Goal: Task Accomplishment & Management: Complete application form

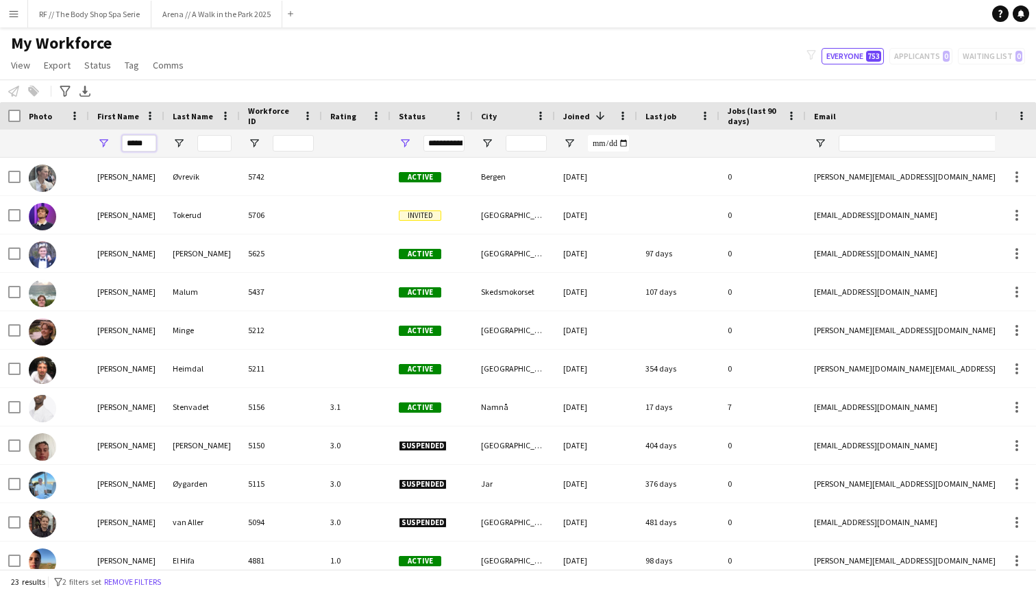
click at [141, 149] on input "*****" at bounding box center [139, 143] width 34 height 16
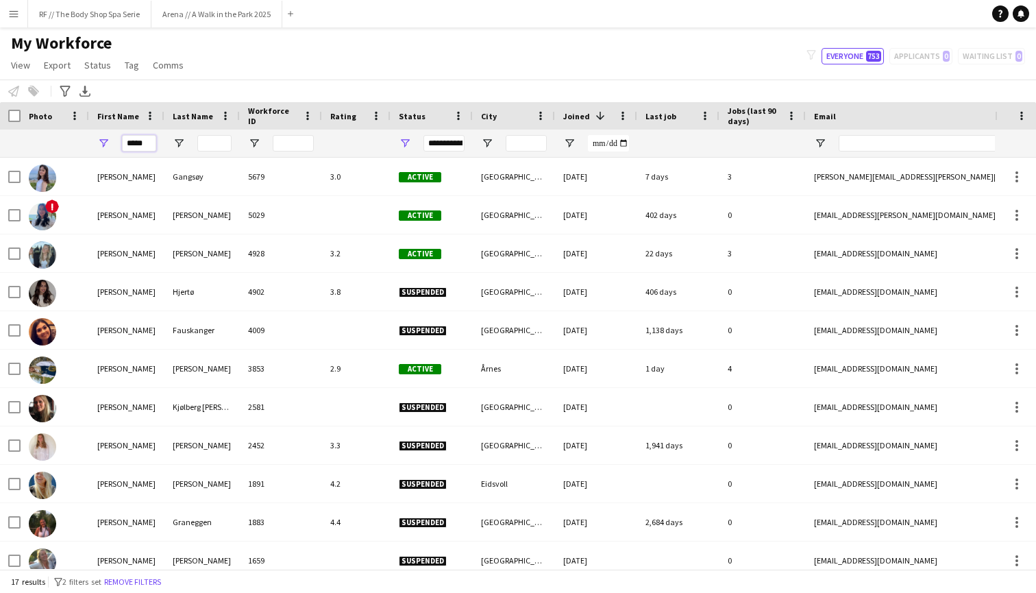
type input "*****"
click at [220, 143] on input "Last Name Filter Input" at bounding box center [214, 143] width 34 height 16
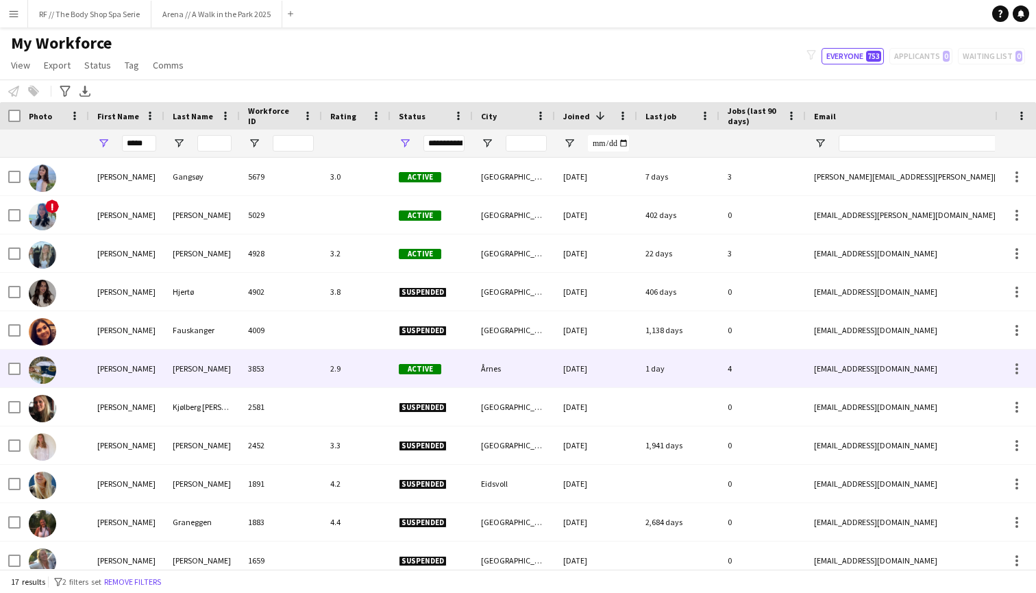
click at [53, 366] on img at bounding box center [42, 369] width 27 height 27
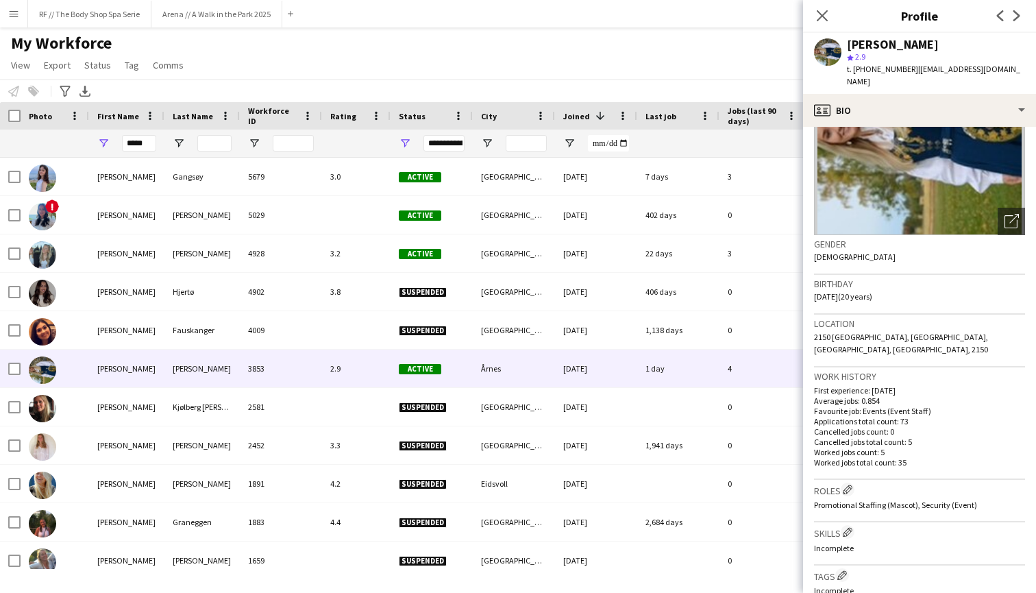
scroll to position [119, 0]
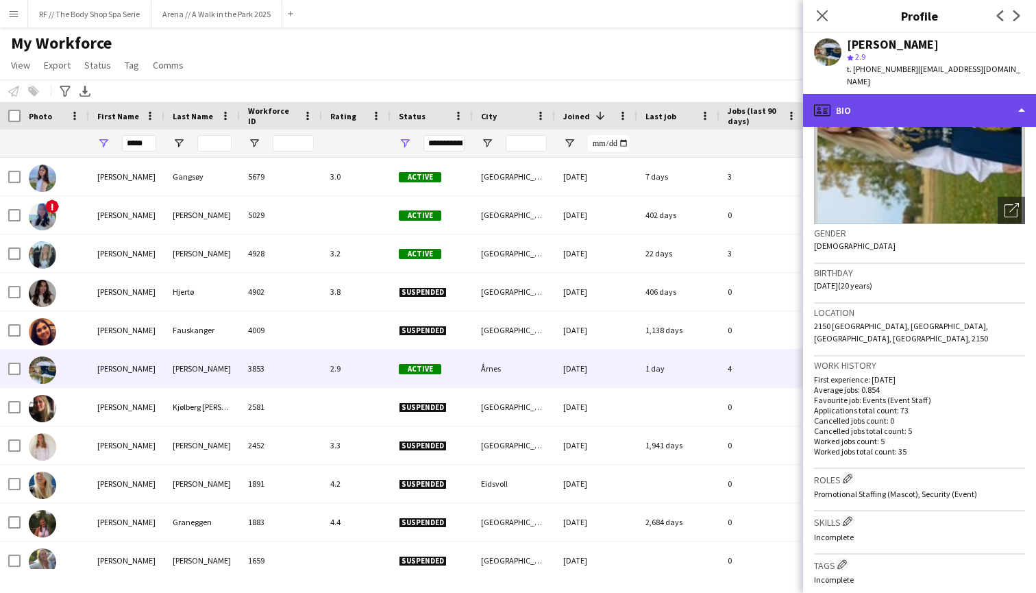
click at [821, 97] on div "profile Bio" at bounding box center [919, 110] width 233 height 33
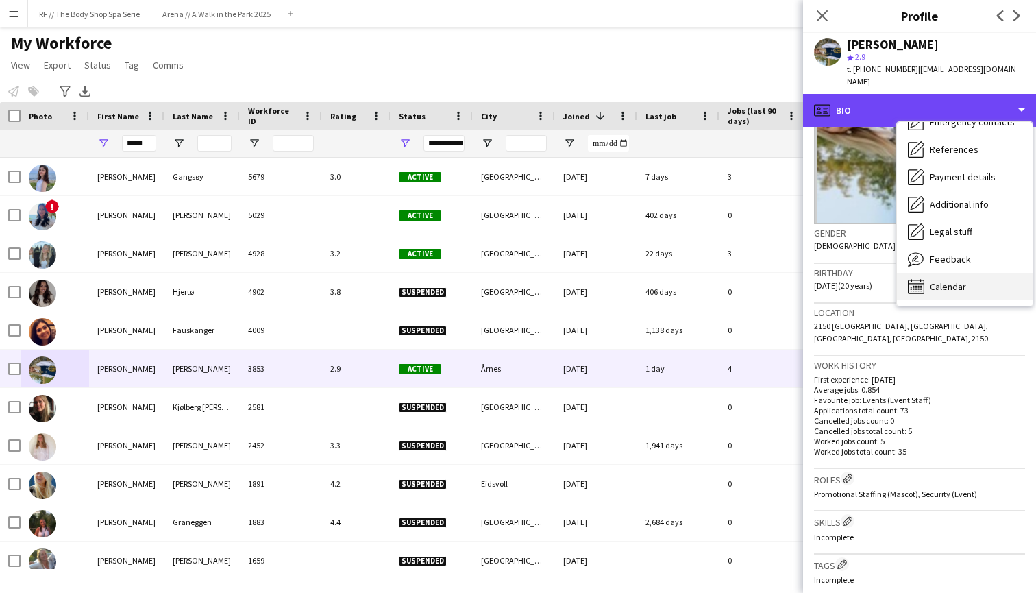
scroll to position [129, 0]
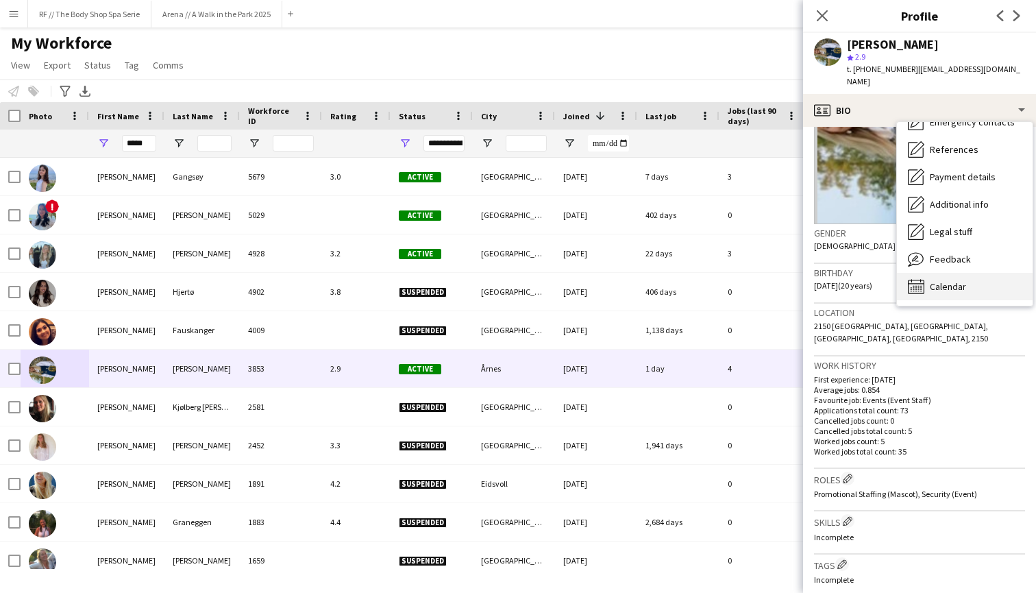
click at [821, 273] on div "Calendar Calendar" at bounding box center [965, 286] width 136 height 27
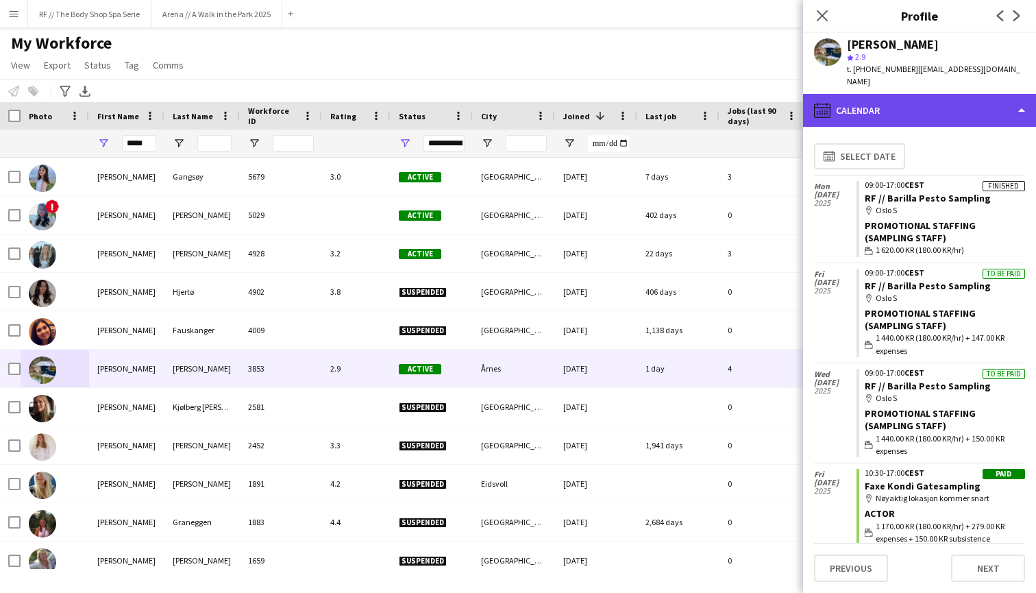
click at [821, 106] on div "calendar-full Calendar" at bounding box center [919, 110] width 233 height 33
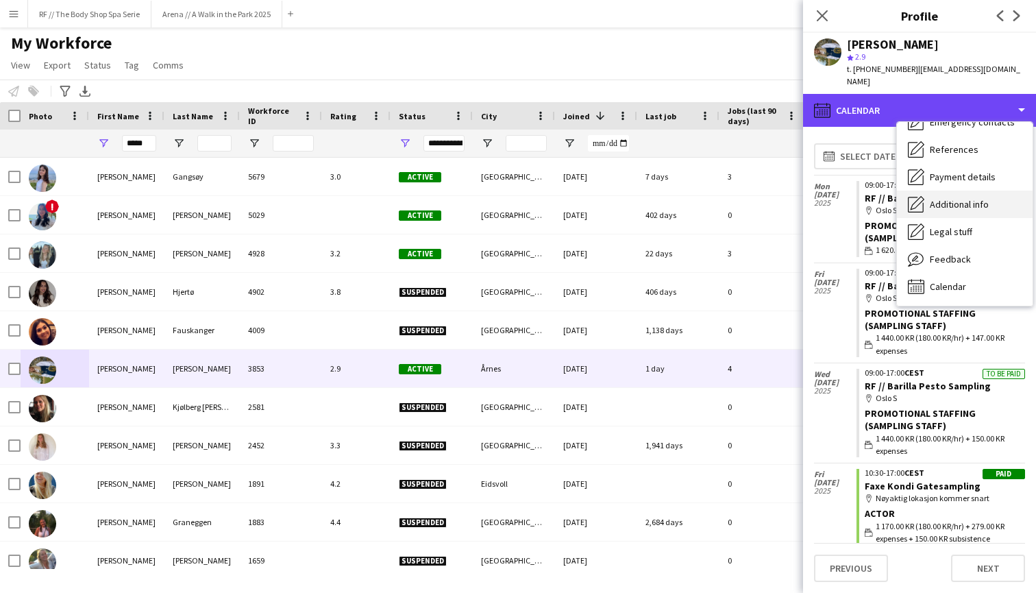
scroll to position [0, 0]
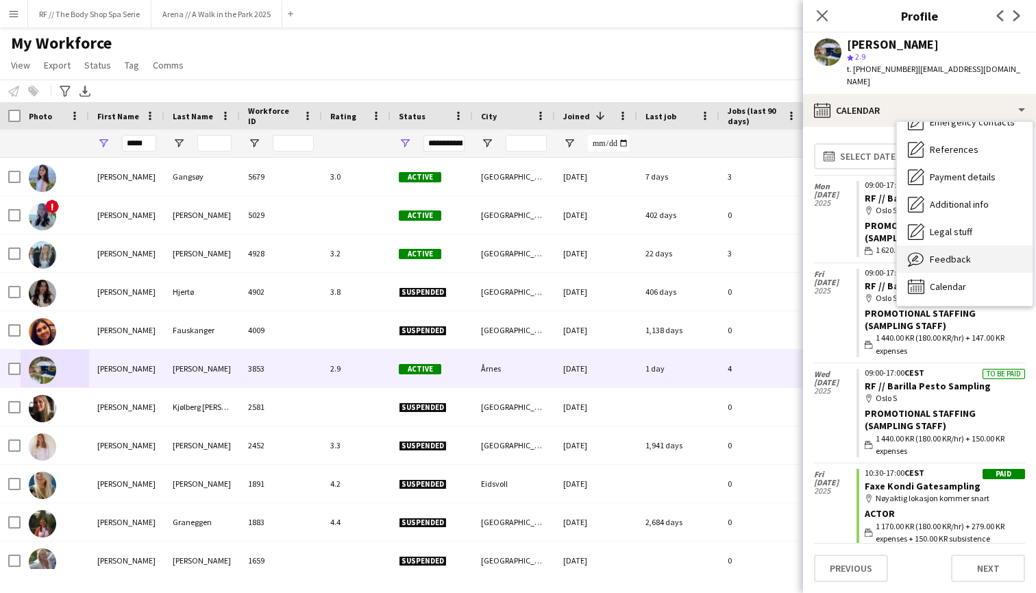
click at [821, 253] on span "Feedback" at bounding box center [950, 259] width 41 height 12
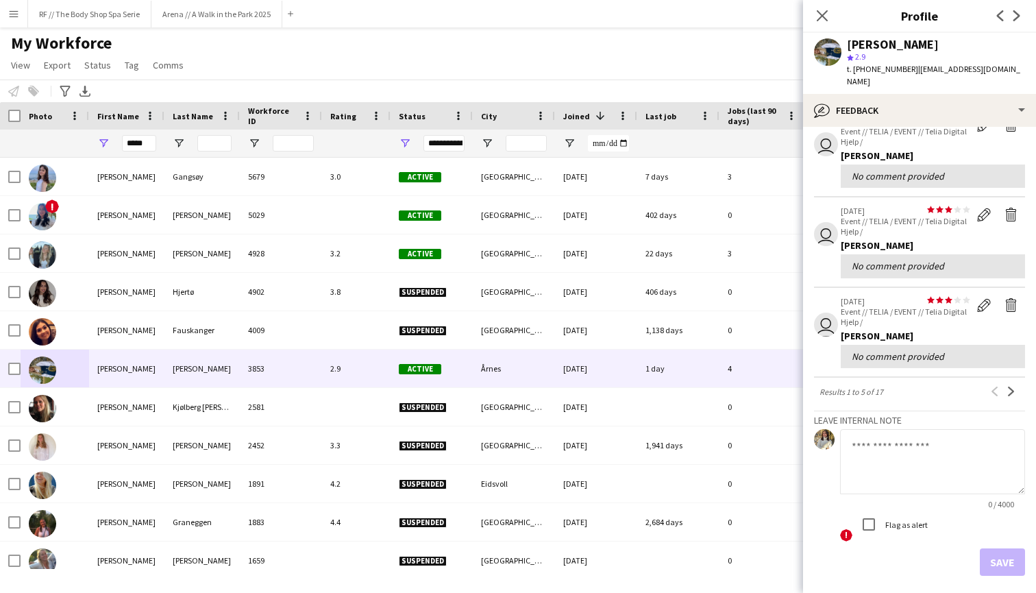
scroll to position [280, 0]
click at [821, 385] on app-icon "Next" at bounding box center [1011, 390] width 10 height 10
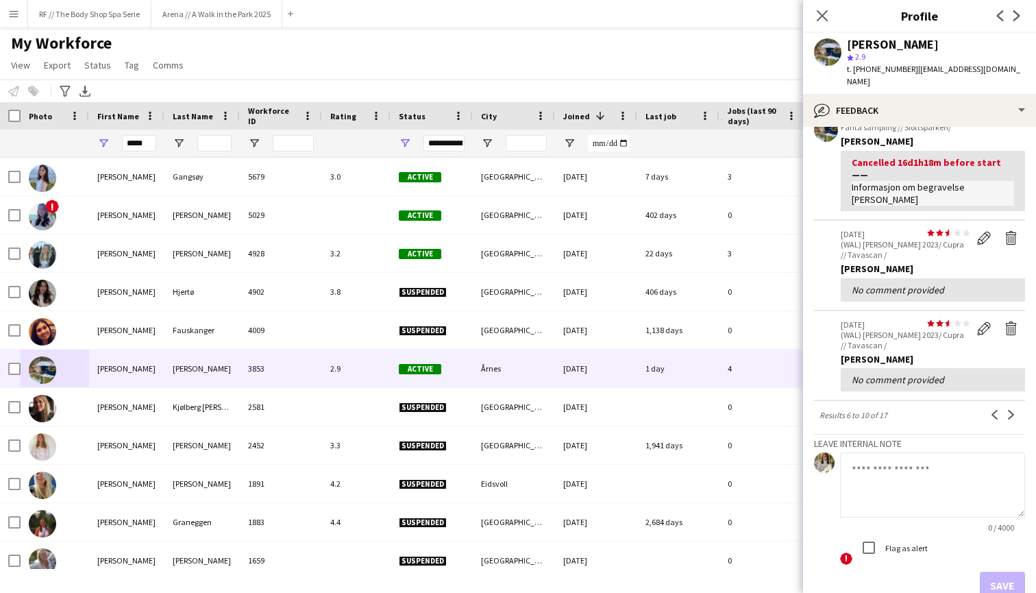
scroll to position [289, 0]
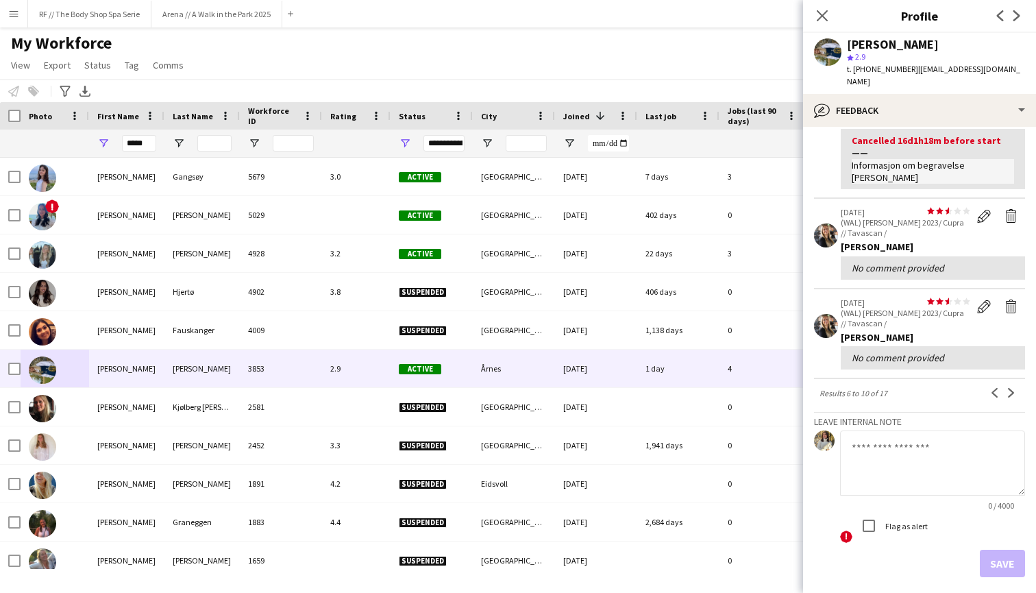
click at [821, 388] on app-icon "Next" at bounding box center [1011, 393] width 10 height 10
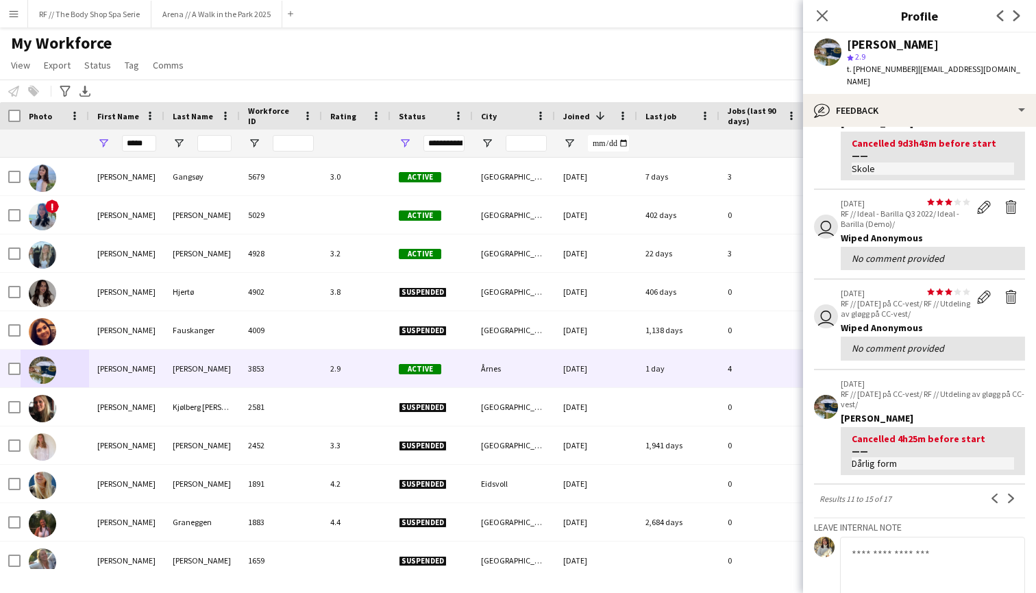
scroll to position [210, 0]
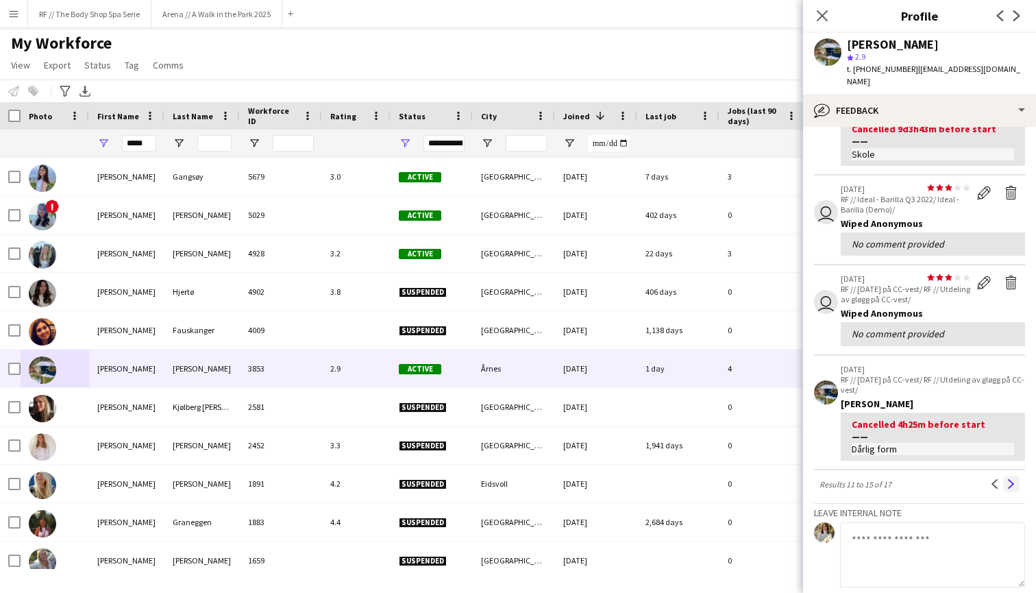
click at [821, 479] on app-icon "Next" at bounding box center [1011, 484] width 10 height 10
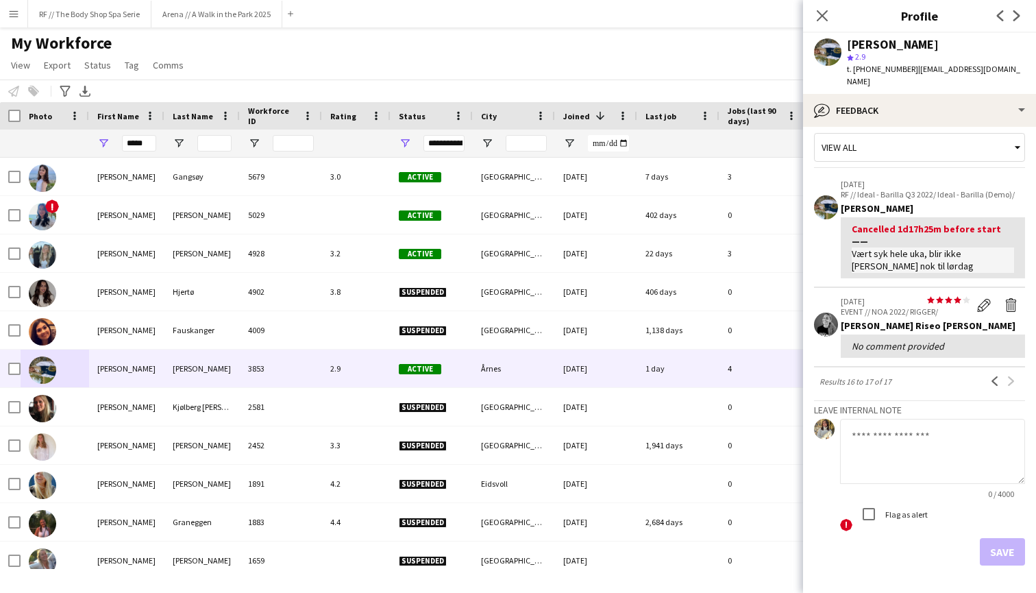
scroll to position [0, 0]
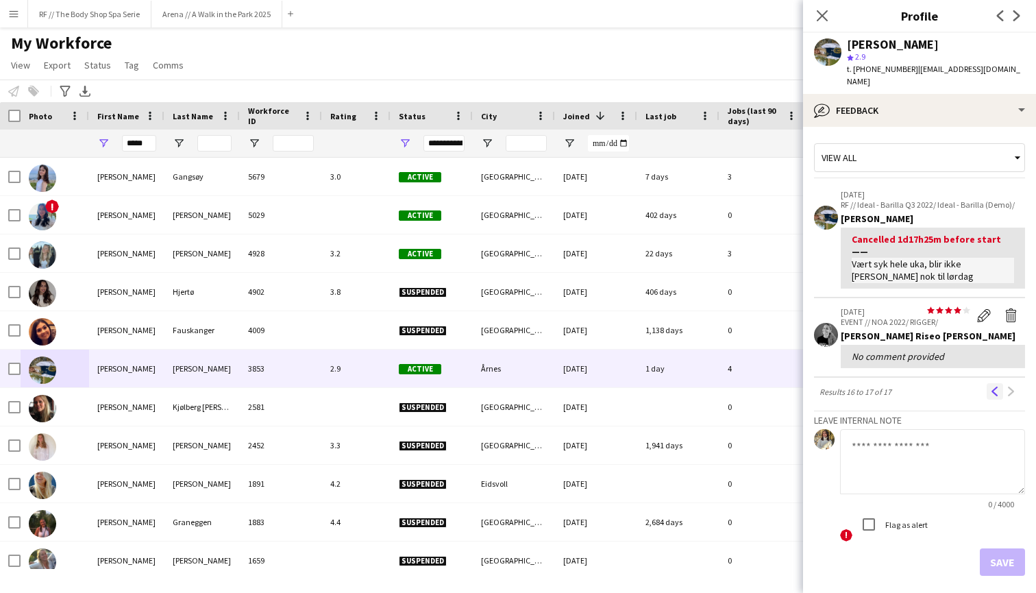
click at [821, 386] on app-icon "Previous" at bounding box center [995, 391] width 10 height 10
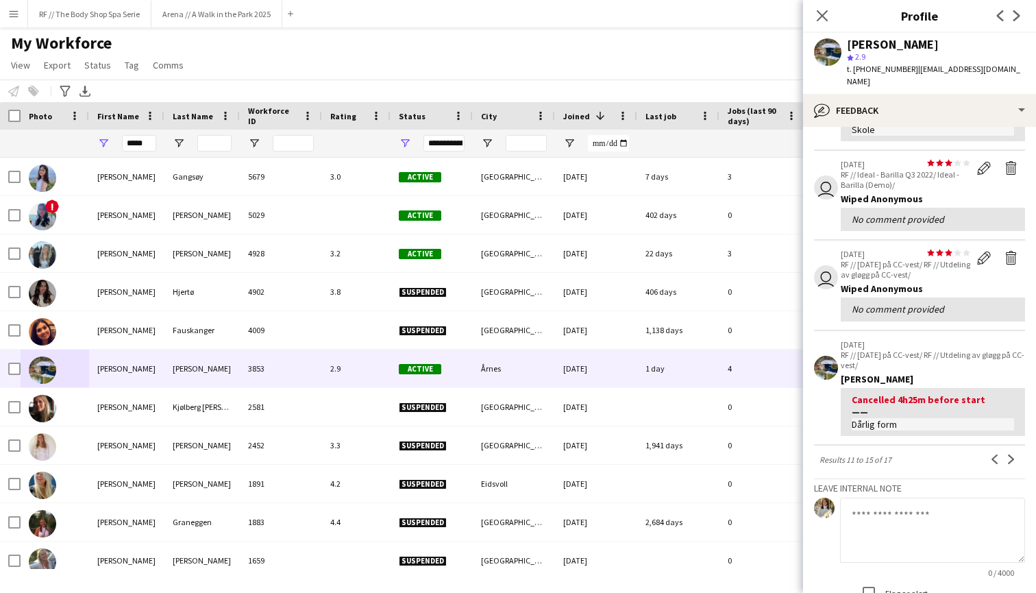
scroll to position [238, 0]
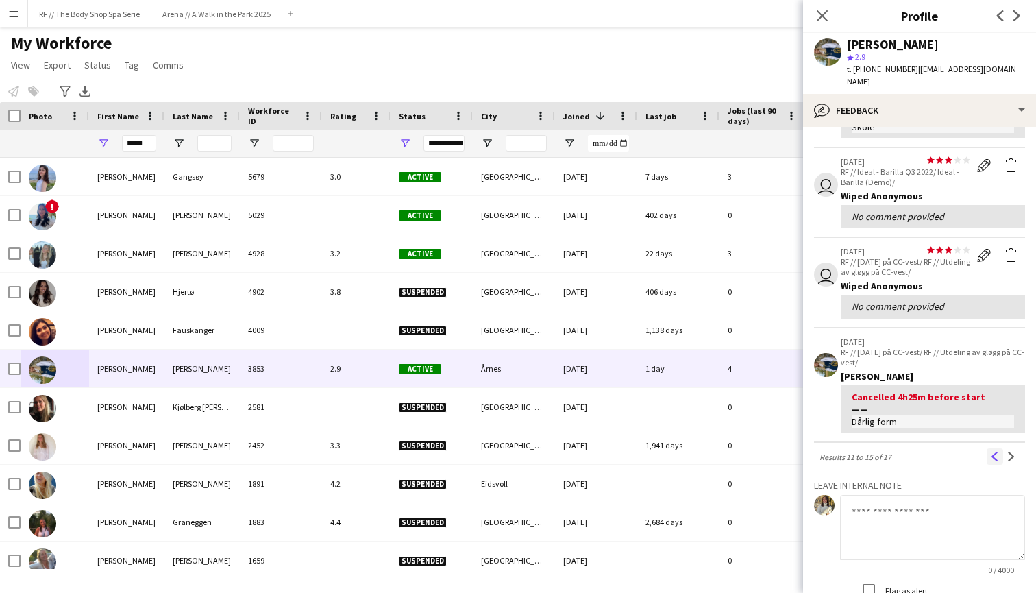
click at [821, 451] on app-icon "Previous" at bounding box center [995, 456] width 10 height 10
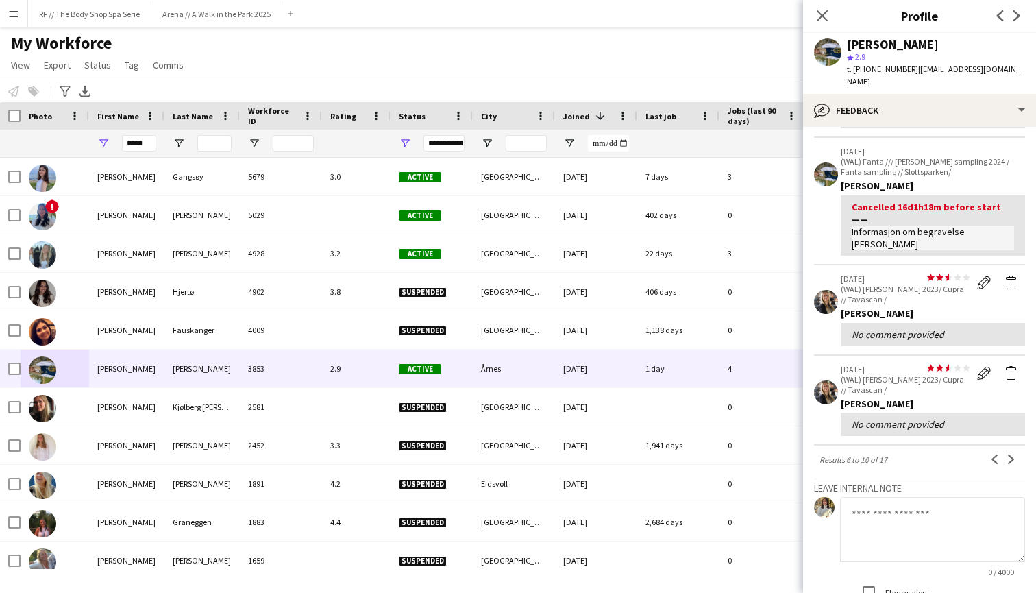
scroll to position [226, 0]
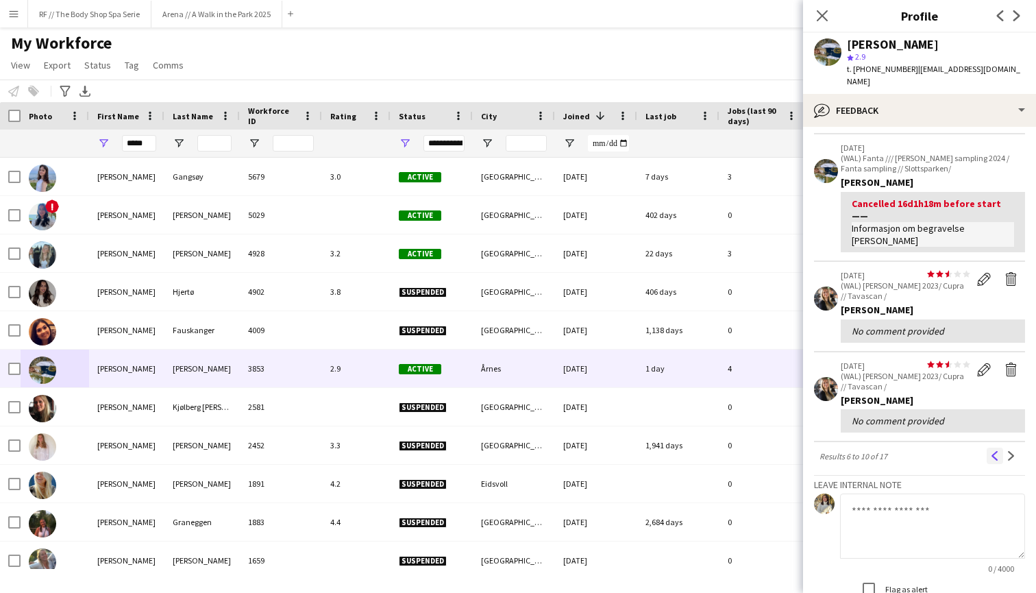
click at [821, 451] on app-icon "Previous" at bounding box center [995, 456] width 10 height 10
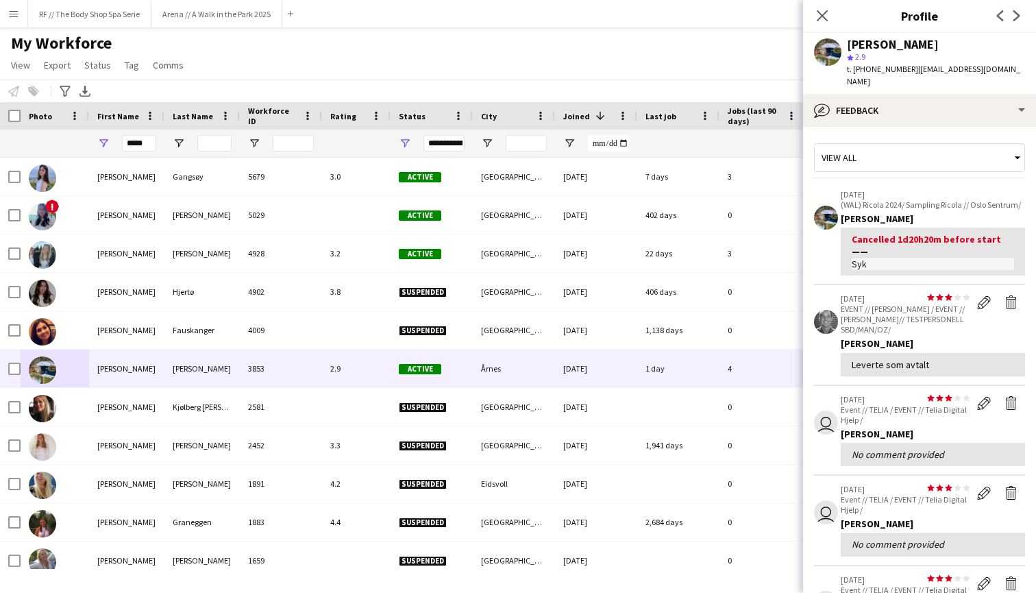
scroll to position [0, 0]
click at [820, 14] on icon at bounding box center [821, 15] width 13 height 13
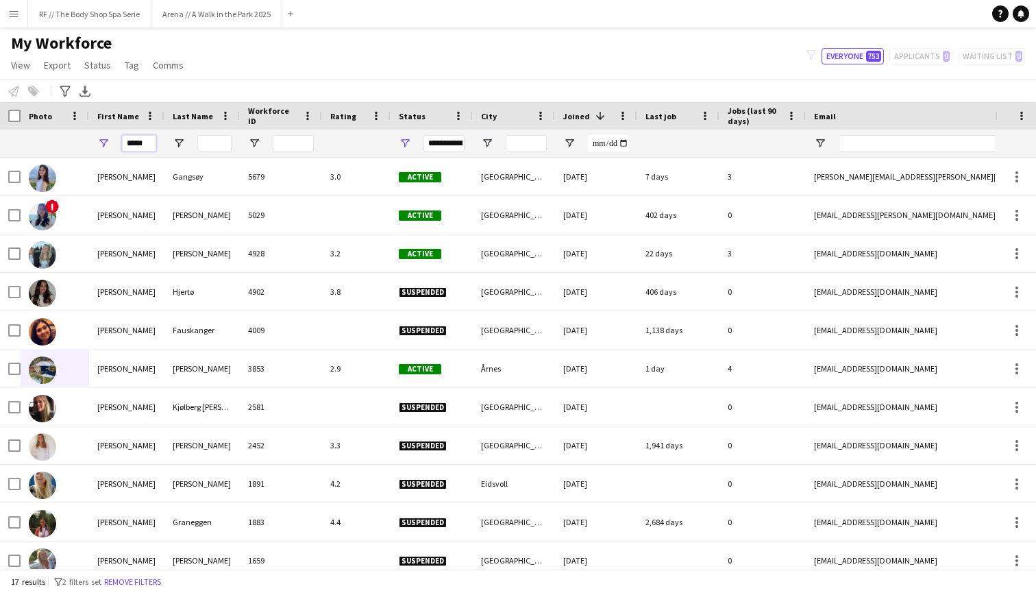
click at [135, 143] on input "*****" at bounding box center [139, 143] width 34 height 16
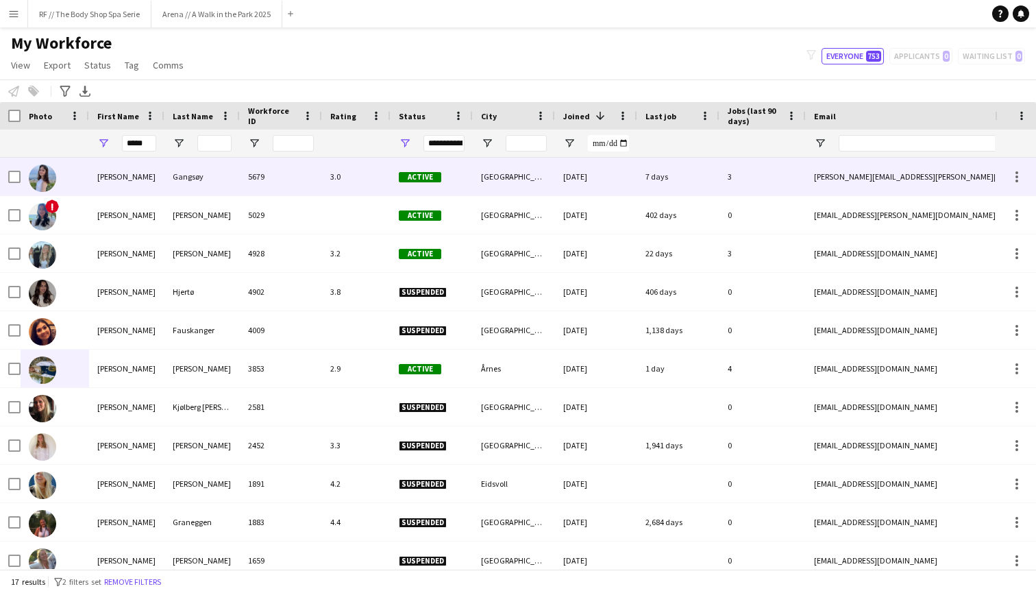
click at [44, 173] on img at bounding box center [42, 177] width 27 height 27
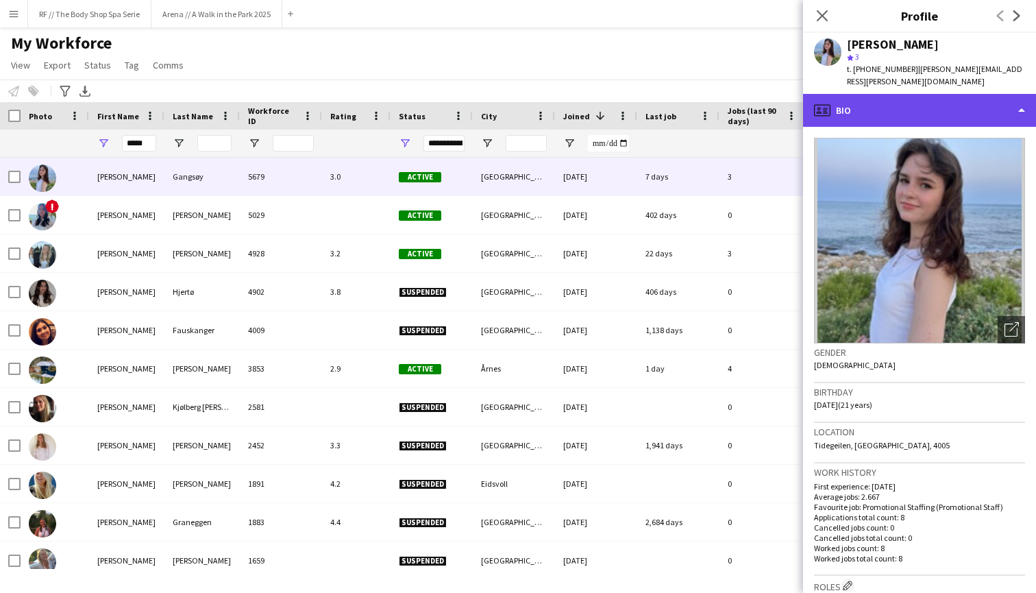
click at [821, 99] on div "profile Bio" at bounding box center [919, 110] width 233 height 33
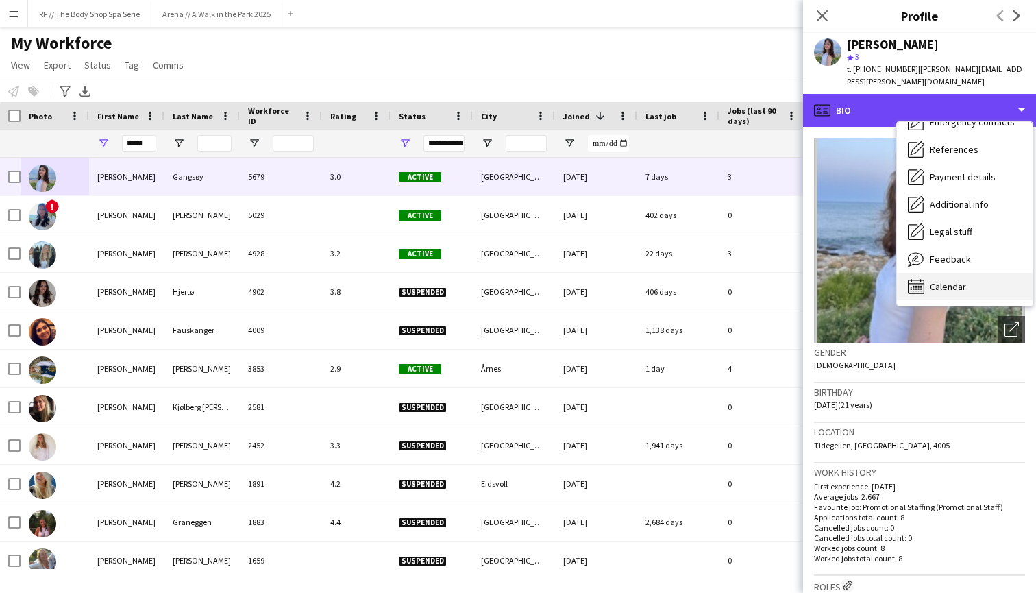
scroll to position [129, 0]
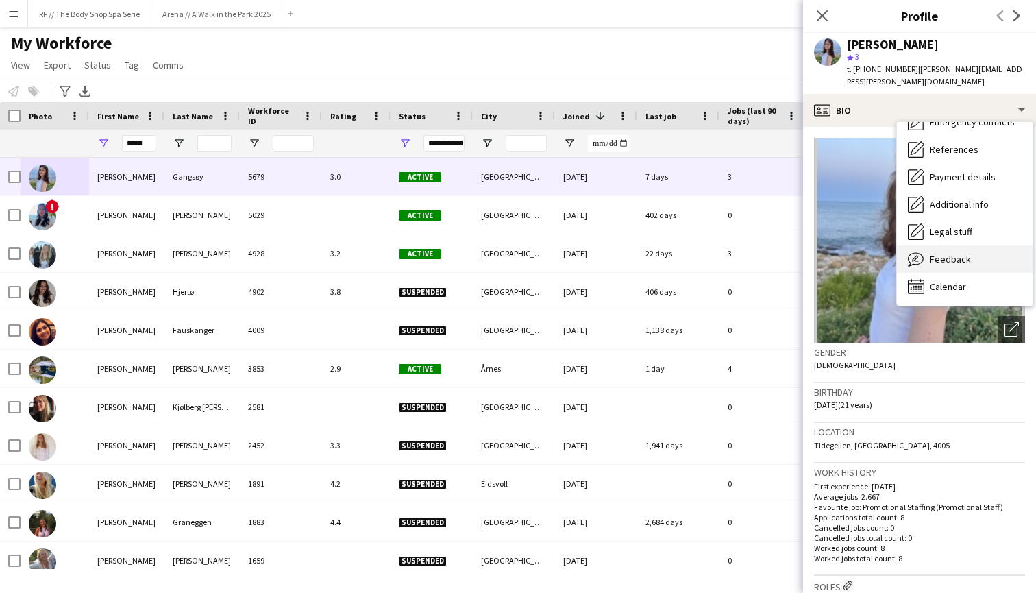
click at [821, 253] on span "Feedback" at bounding box center [950, 259] width 41 height 12
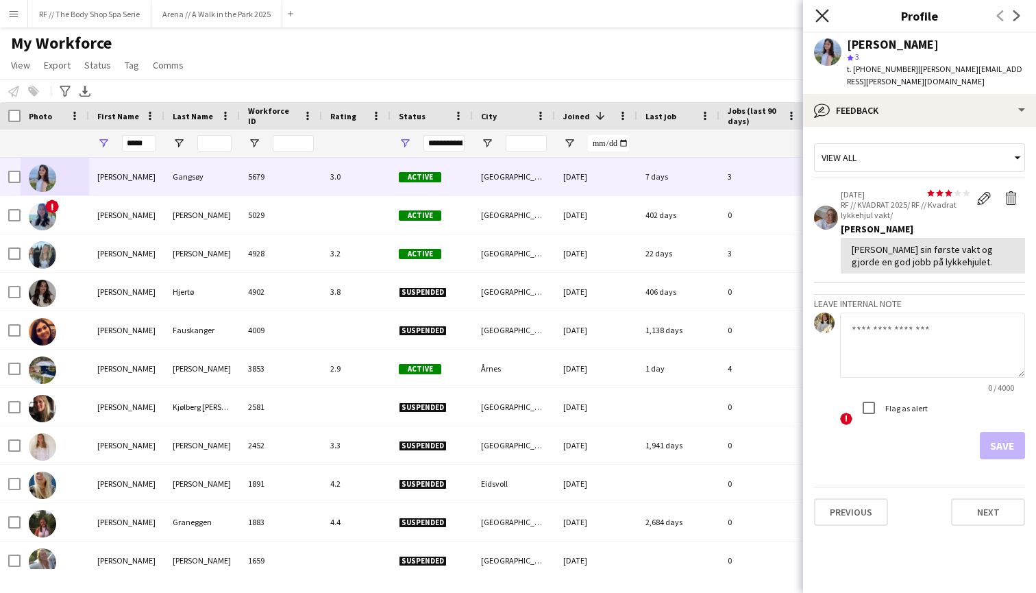
click at [821, 16] on icon at bounding box center [821, 15] width 13 height 13
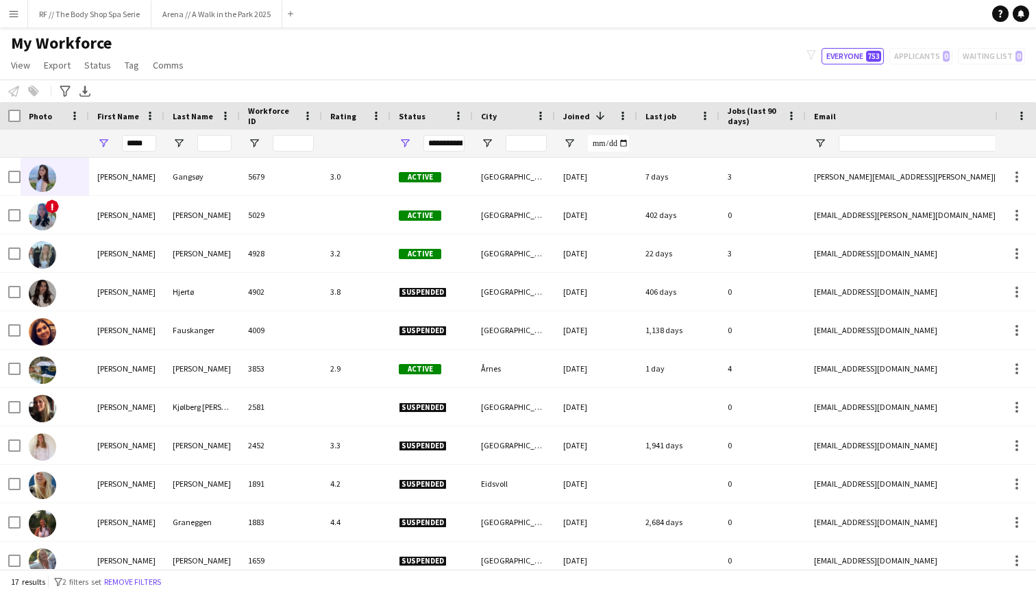
click at [17, 10] on app-icon "Menu" at bounding box center [13, 13] width 11 height 11
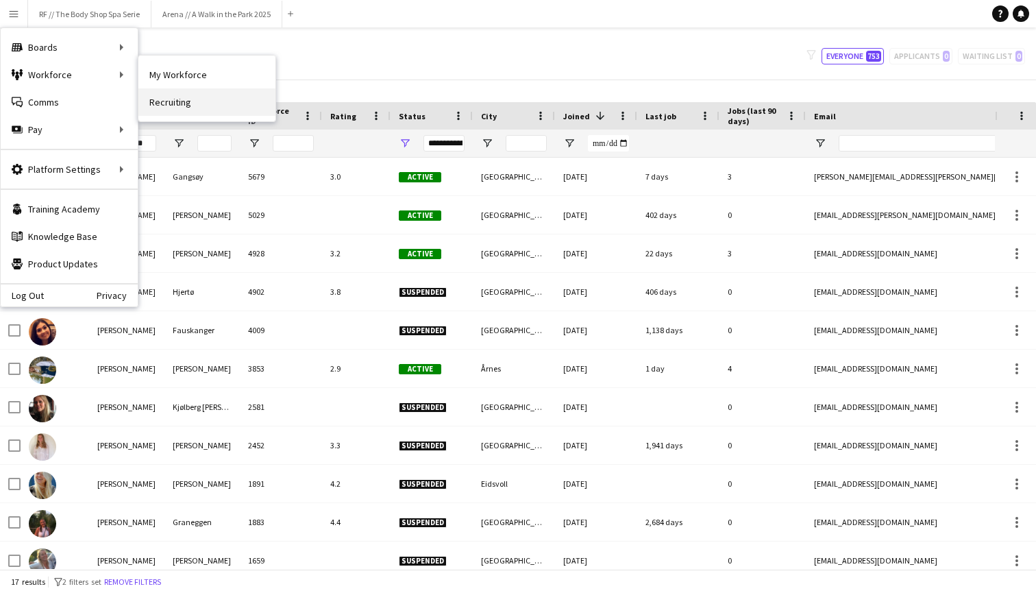
click at [196, 98] on link "Recruiting" at bounding box center [206, 101] width 137 height 27
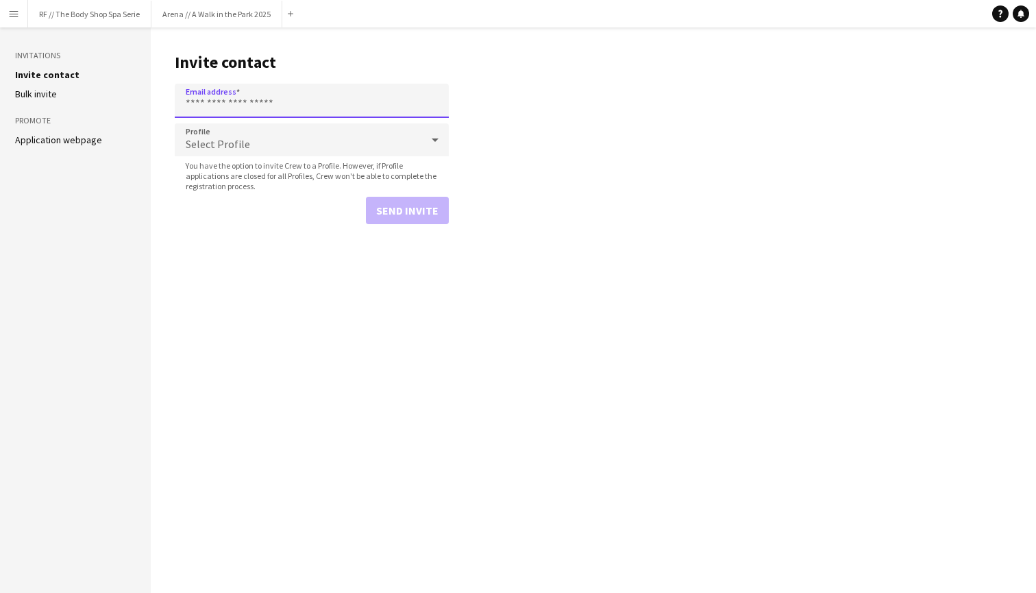
click at [299, 104] on input "Email address" at bounding box center [312, 101] width 274 height 34
paste input "**********"
type input "**********"
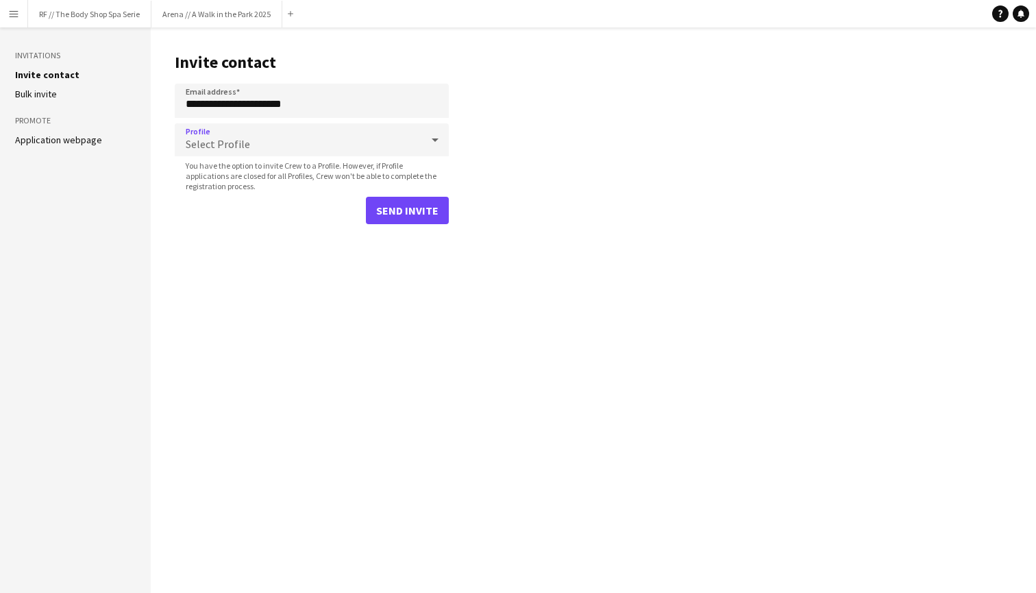
click at [297, 147] on div "Select Profile" at bounding box center [298, 139] width 247 height 33
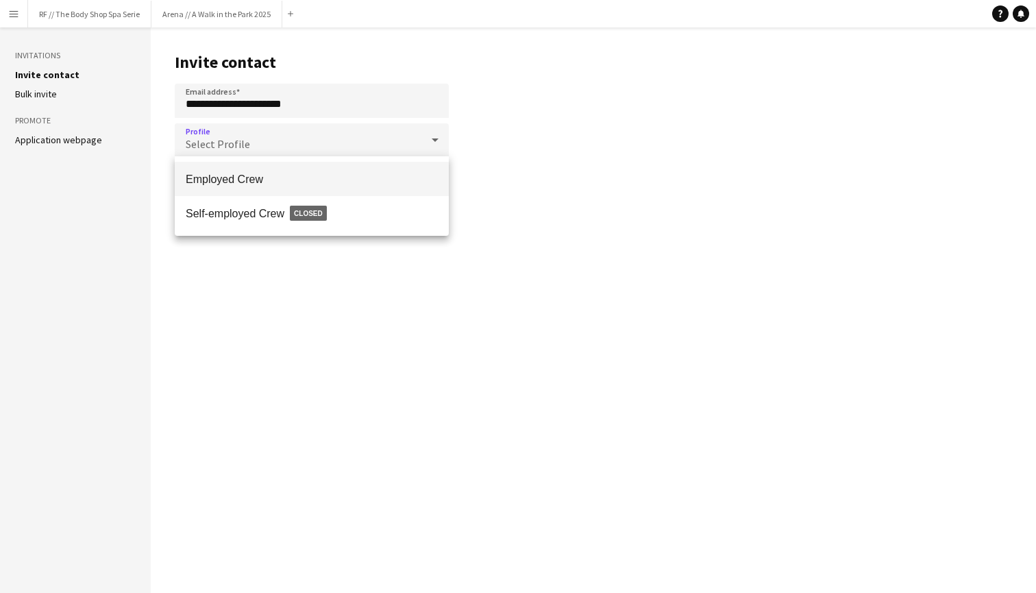
click at [286, 182] on span "Employed Crew" at bounding box center [312, 179] width 252 height 13
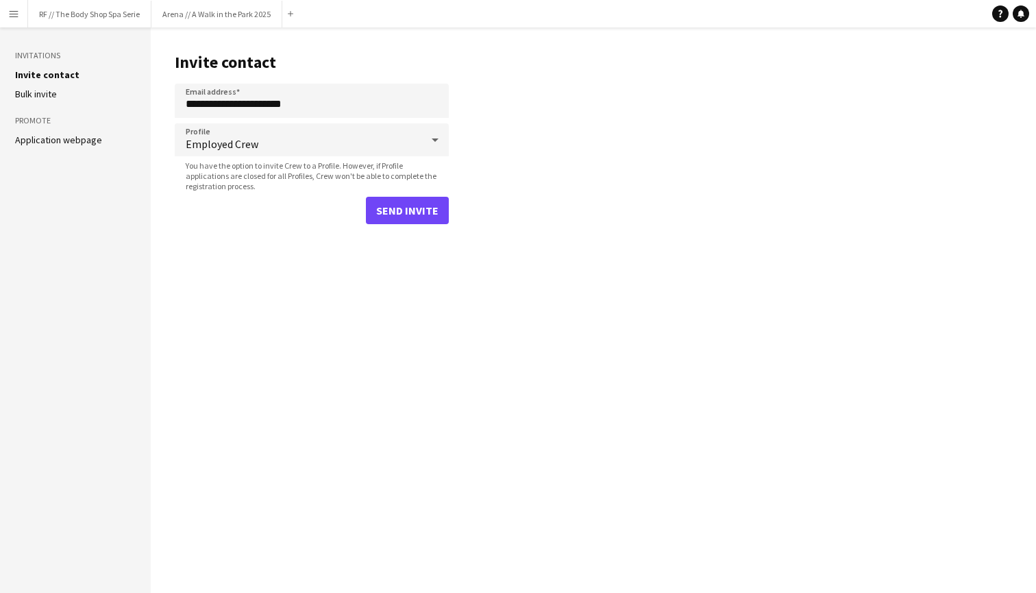
click at [397, 214] on button "Send invite" at bounding box center [407, 210] width 83 height 27
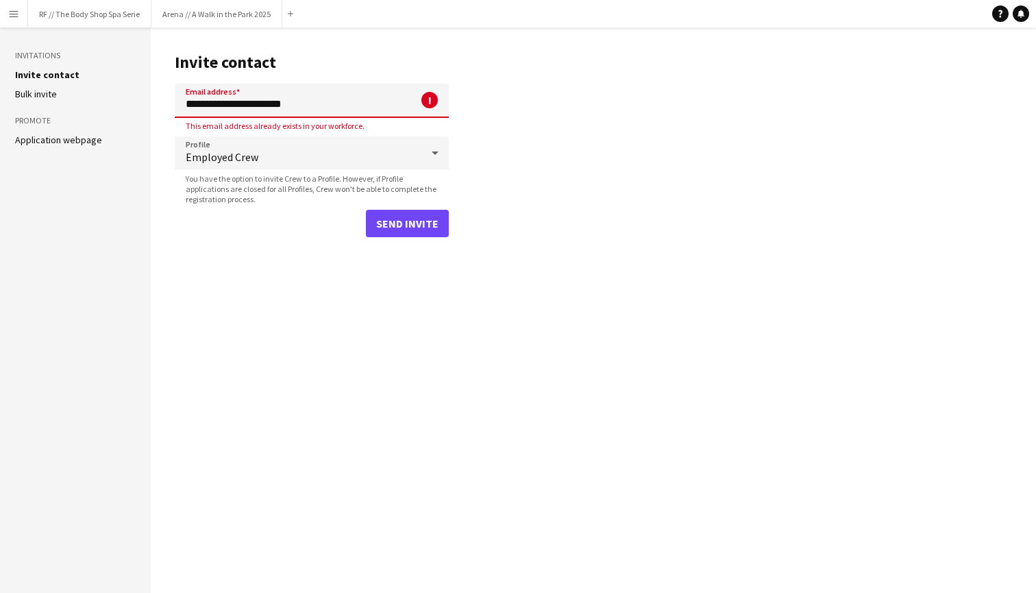
click at [327, 106] on input "**********" at bounding box center [312, 101] width 274 height 34
click at [19, 18] on button "Menu" at bounding box center [13, 13] width 27 height 27
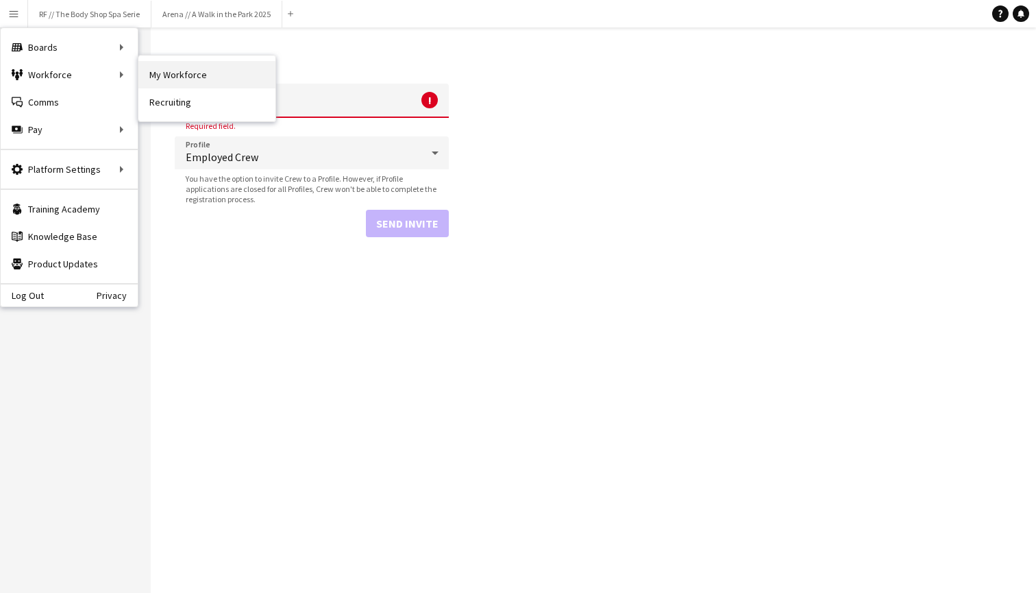
click at [181, 81] on link "My Workforce" at bounding box center [206, 74] width 137 height 27
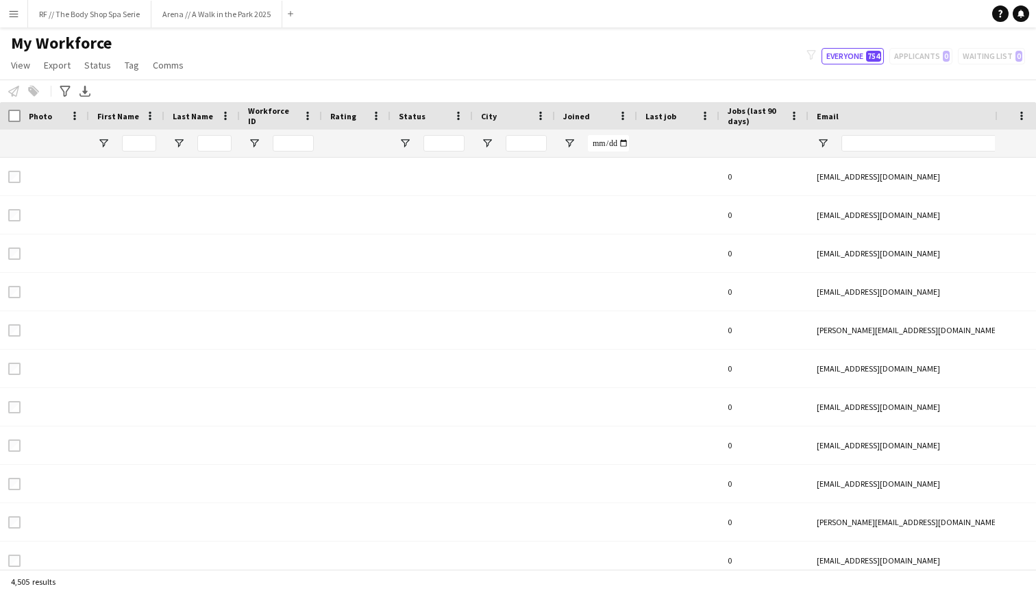
type input "*****"
type input "**********"
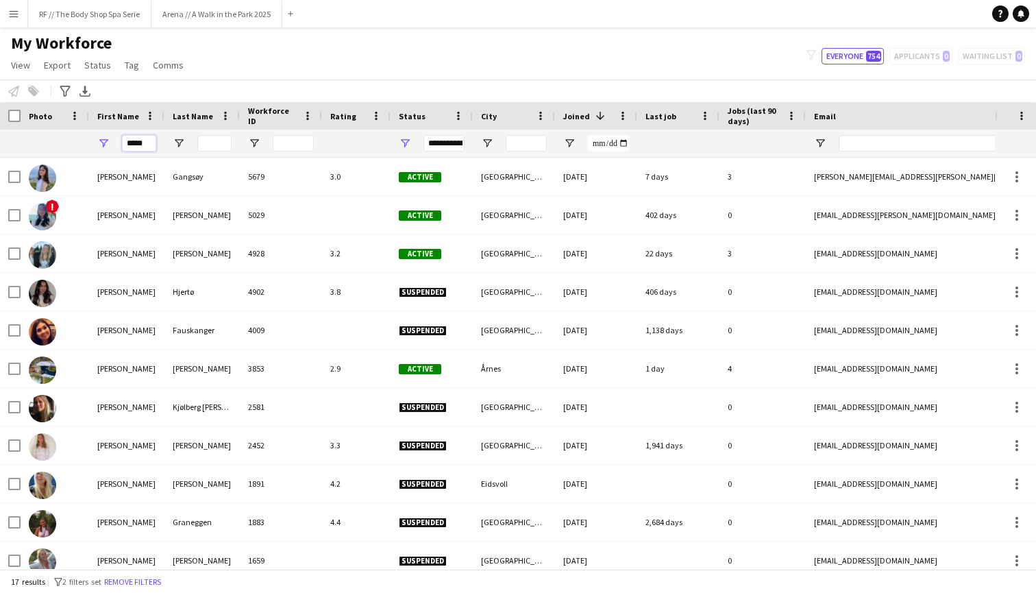
click at [148, 145] on input "*****" at bounding box center [139, 143] width 34 height 16
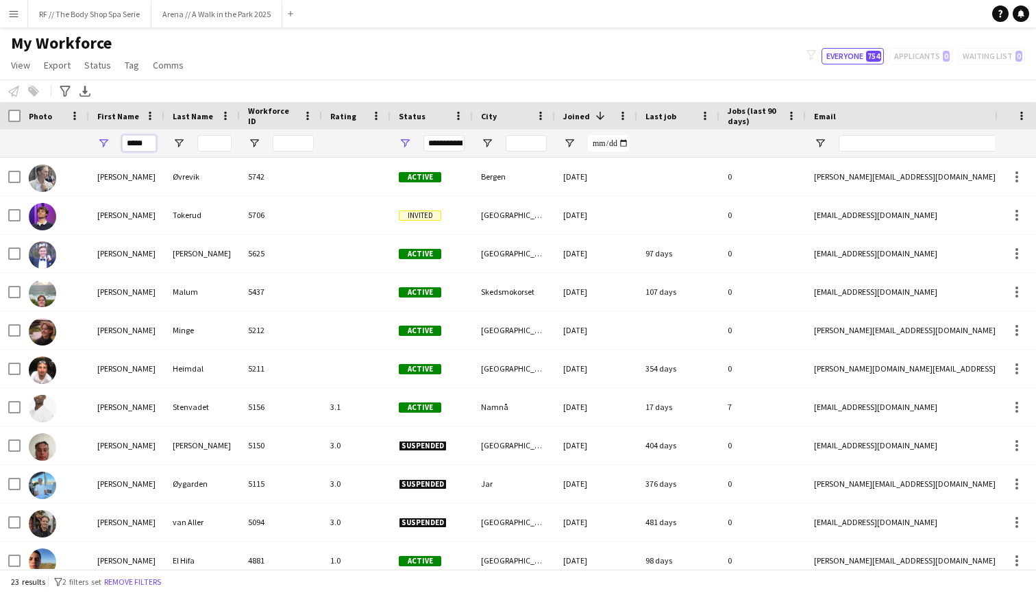
type input "*****"
click at [214, 145] on input "Last Name Filter Input" at bounding box center [214, 143] width 34 height 16
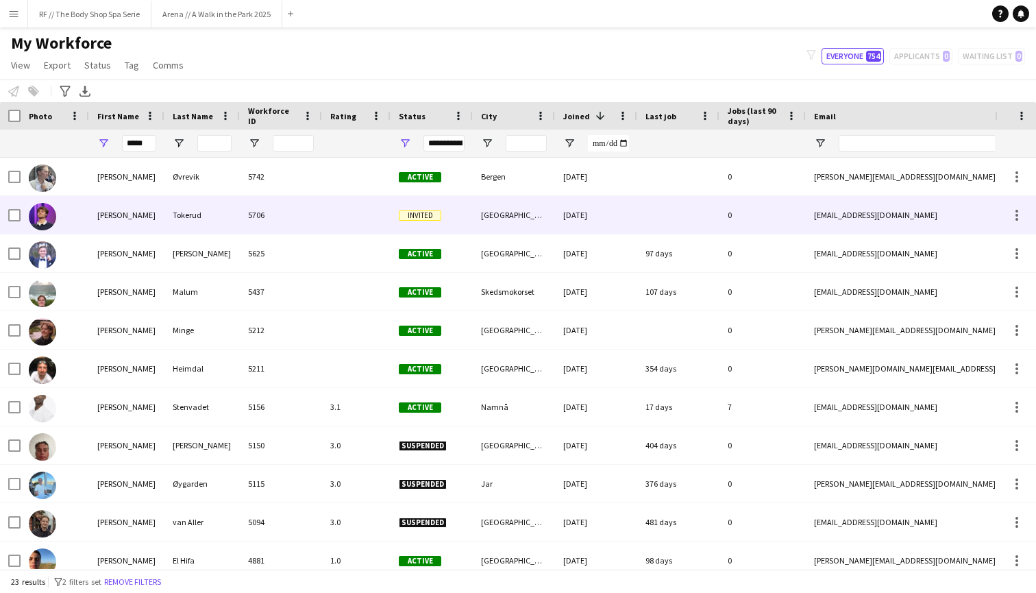
click at [191, 214] on div "Tokerud" at bounding box center [201, 215] width 75 height 38
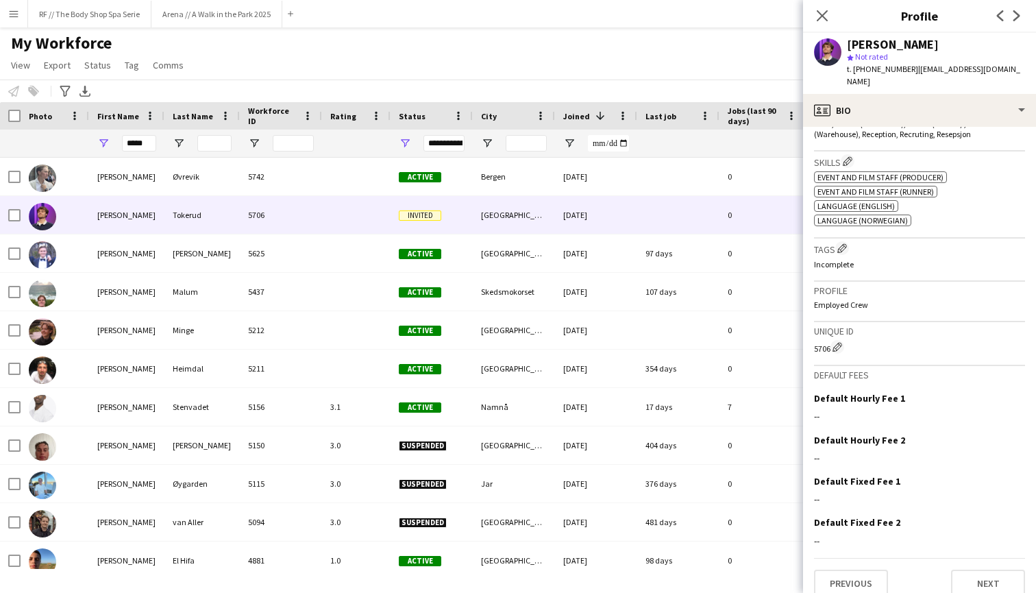
scroll to position [445, 0]
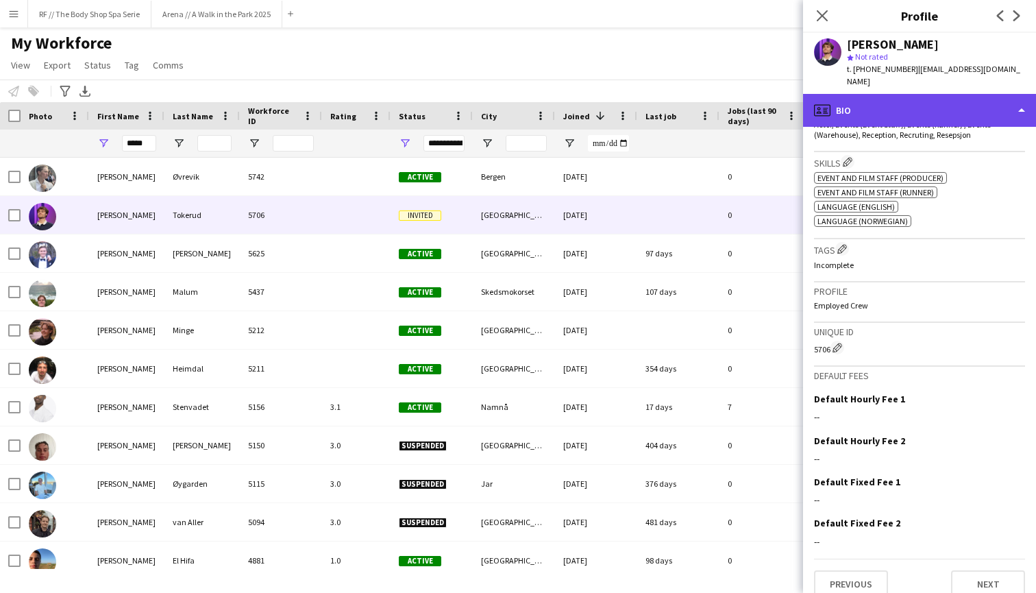
click at [821, 103] on div "profile Bio" at bounding box center [919, 110] width 233 height 33
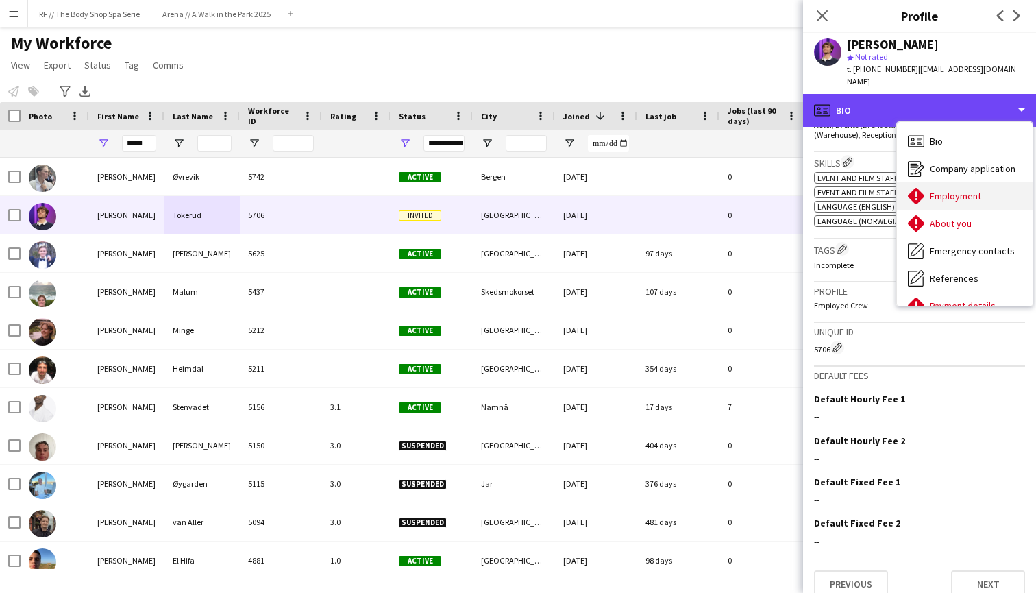
scroll to position [99, 0]
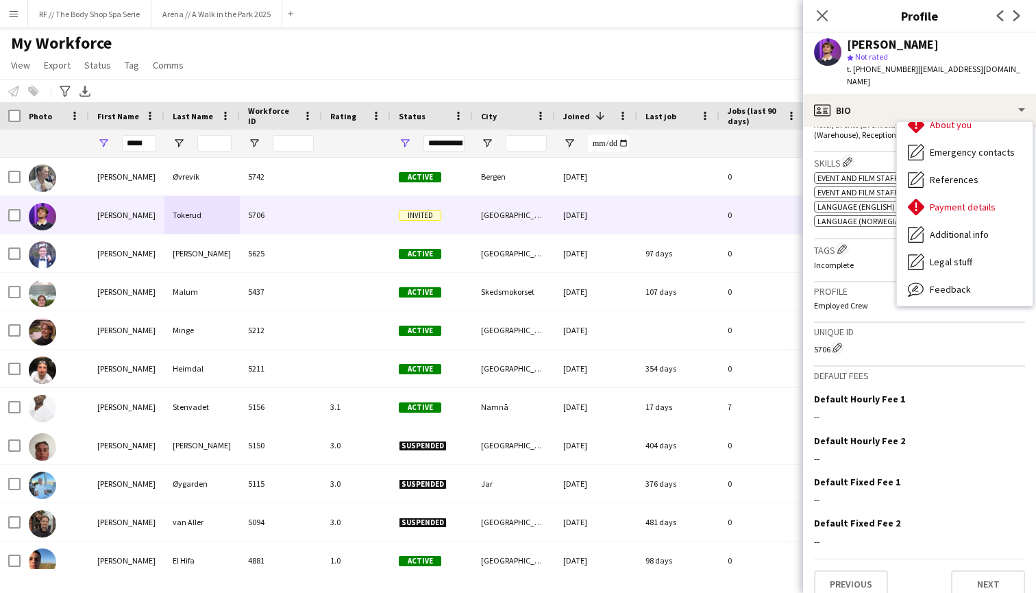
click at [821, 3] on div "Close pop-in" at bounding box center [822, 16] width 38 height 32
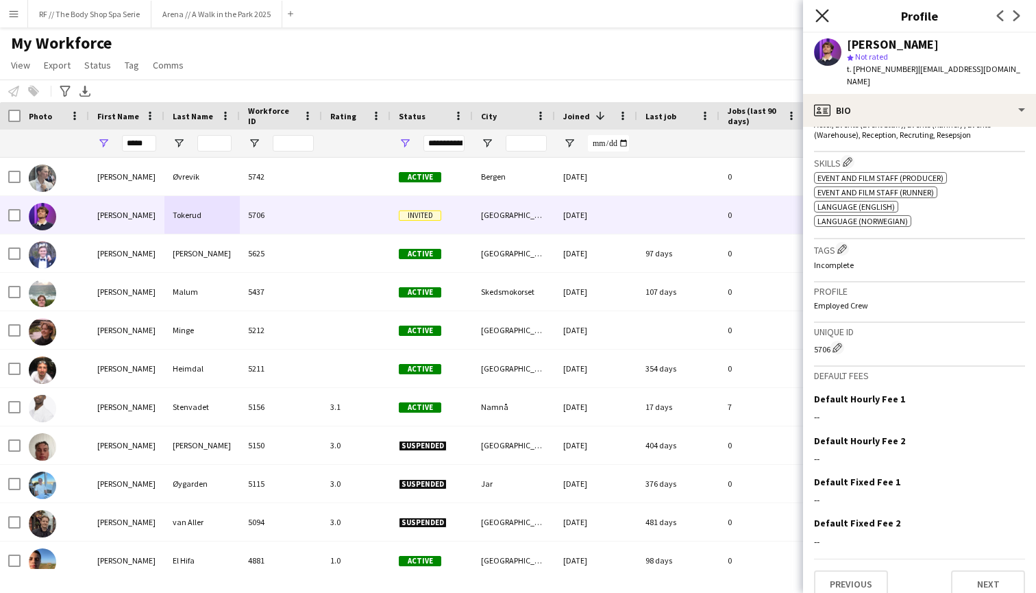
click at [819, 17] on icon "Close pop-in" at bounding box center [821, 15] width 13 height 13
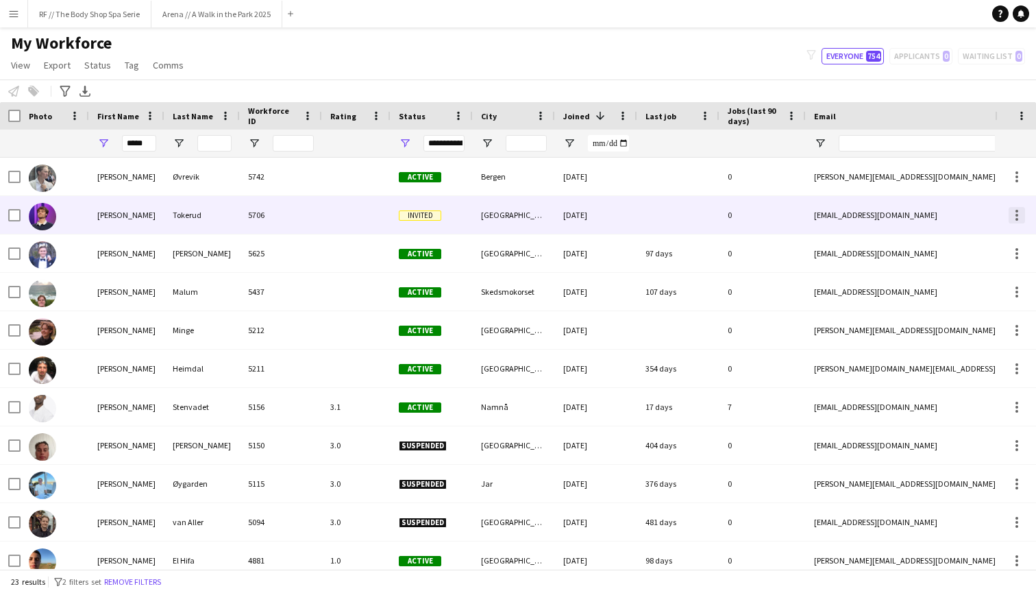
click at [821, 212] on div at bounding box center [1016, 215] width 16 height 16
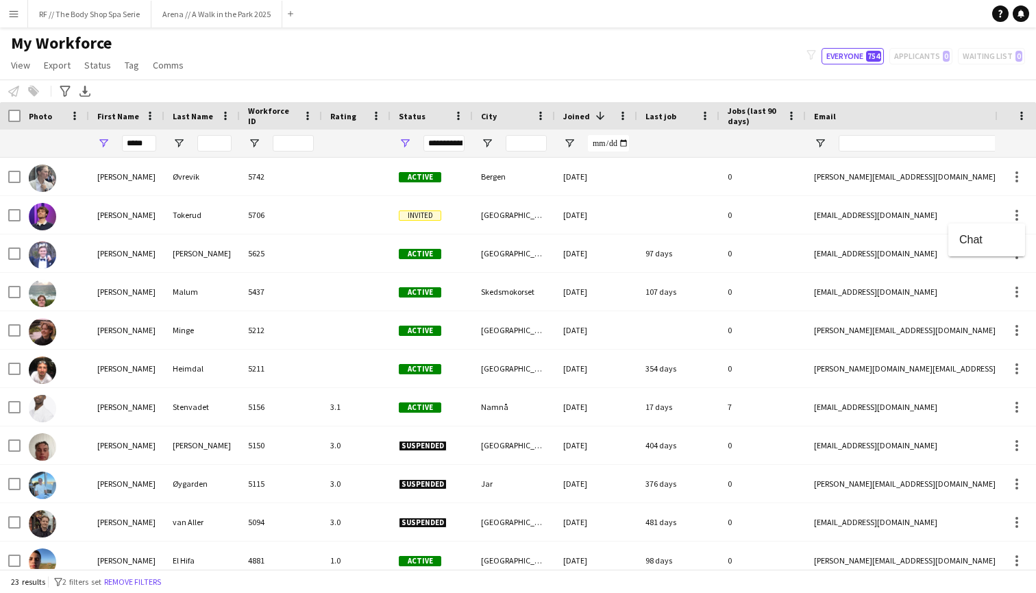
click at [821, 205] on div at bounding box center [518, 296] width 1036 height 593
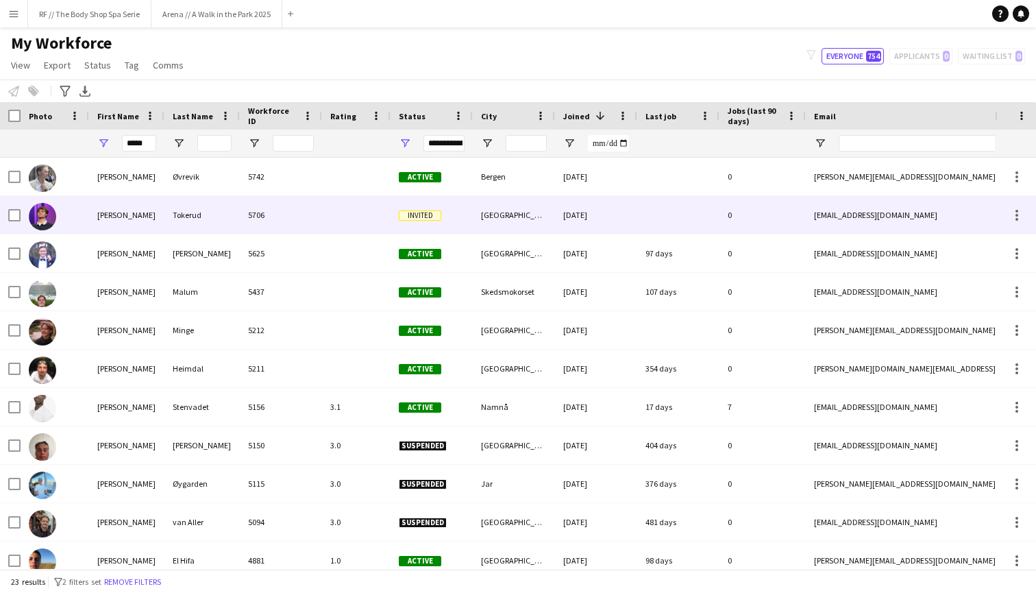
click at [821, 214] on div "[EMAIL_ADDRESS][DOMAIN_NAME]" at bounding box center [943, 215] width 274 height 38
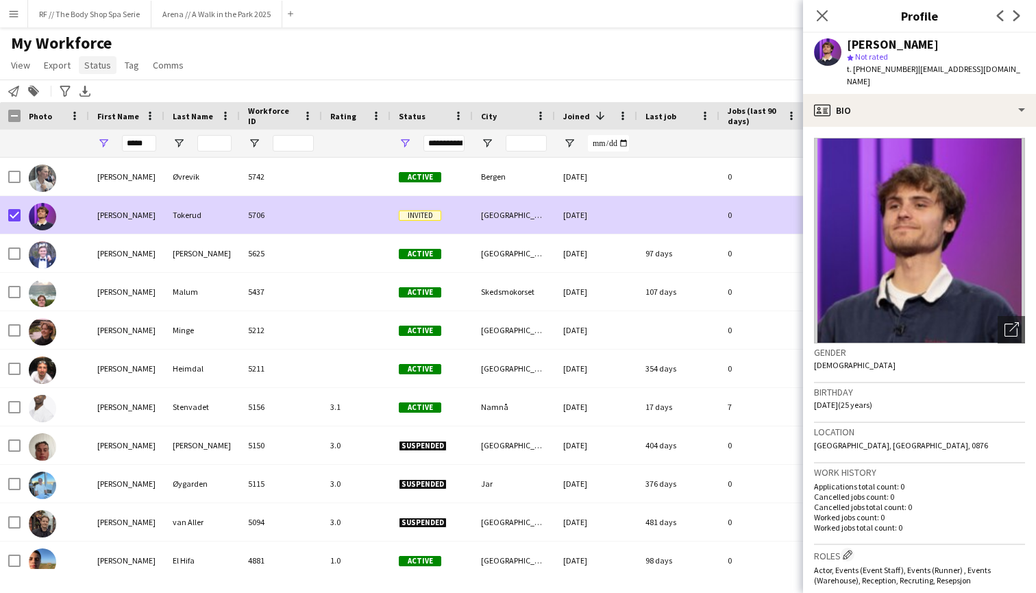
click at [97, 66] on span "Status" at bounding box center [97, 65] width 27 height 12
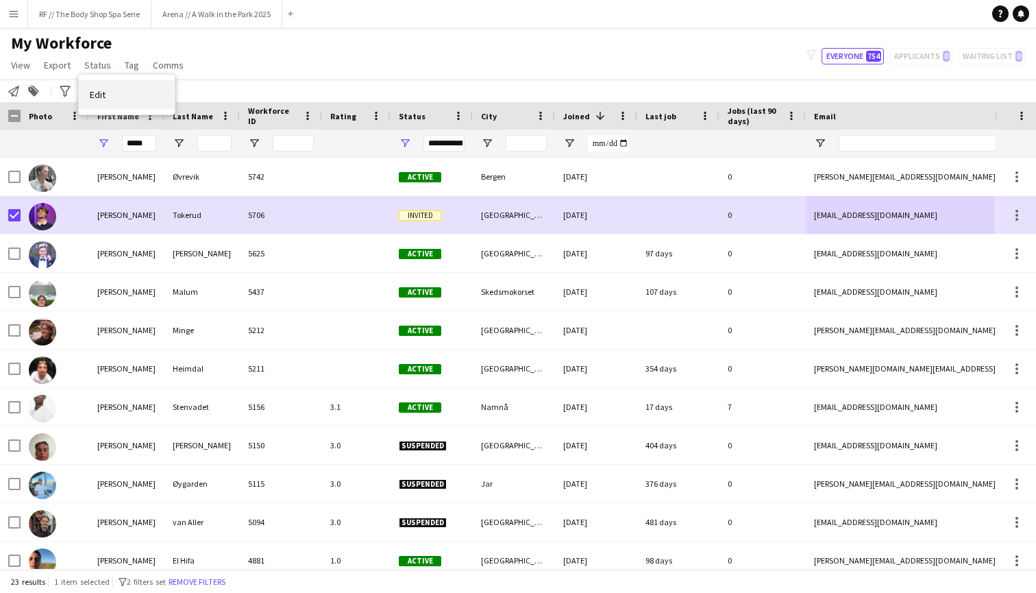
click at [99, 94] on span "Edit" at bounding box center [98, 94] width 16 height 12
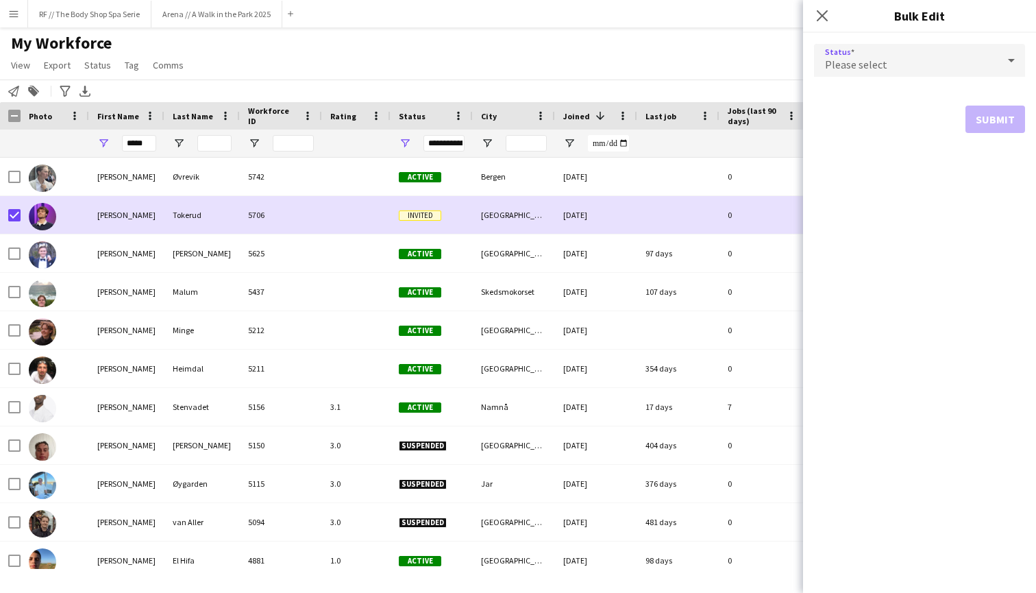
click at [821, 70] on div "Please select" at bounding box center [906, 60] width 184 height 33
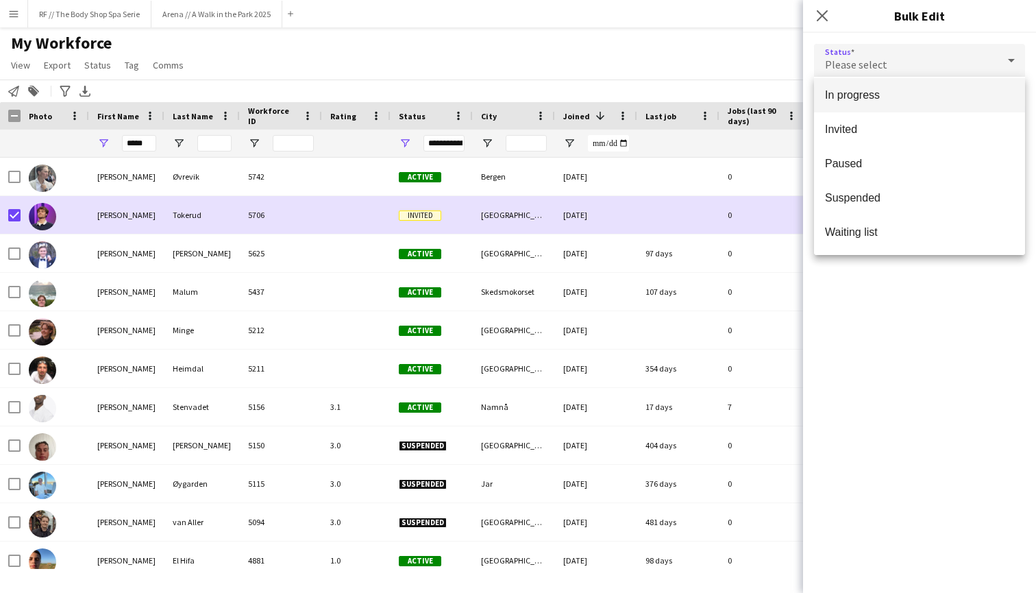
scroll to position [0, 0]
click at [821, 16] on div at bounding box center [518, 296] width 1036 height 593
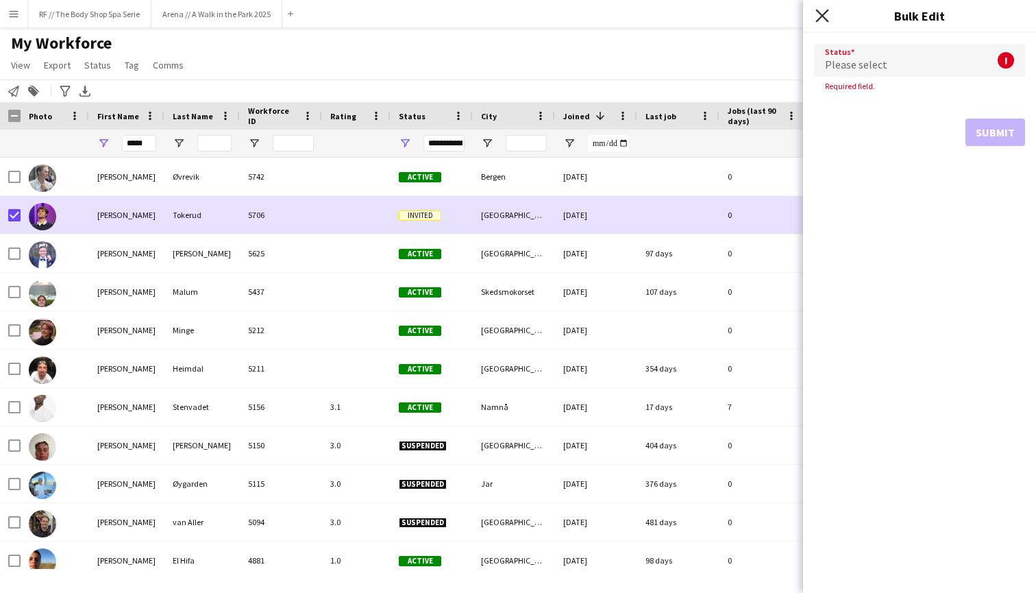
click at [821, 16] on icon "Close pop-in" at bounding box center [821, 15] width 13 height 13
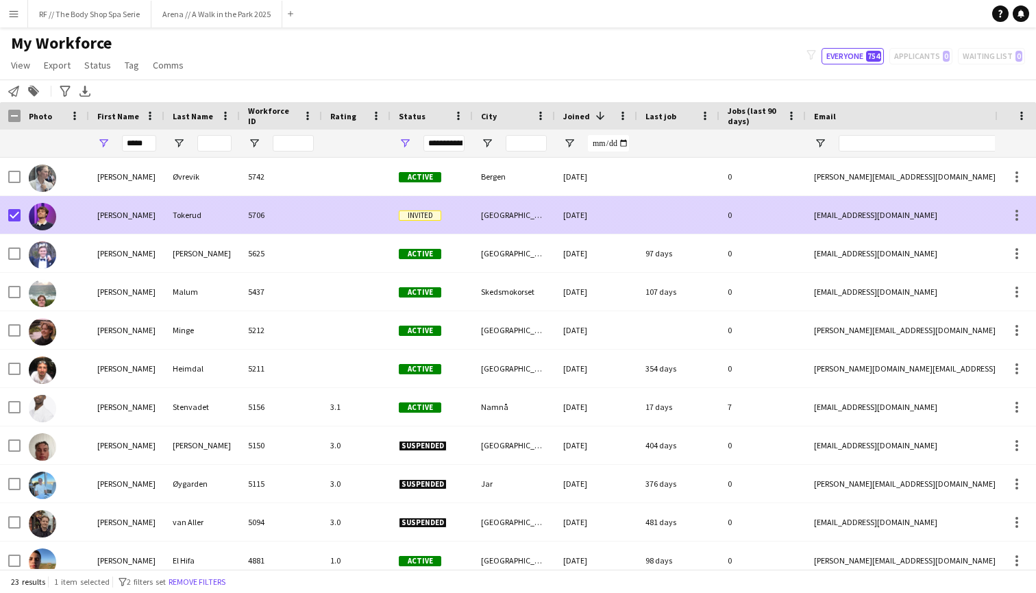
click at [107, 219] on div "[PERSON_NAME]" at bounding box center [126, 215] width 75 height 38
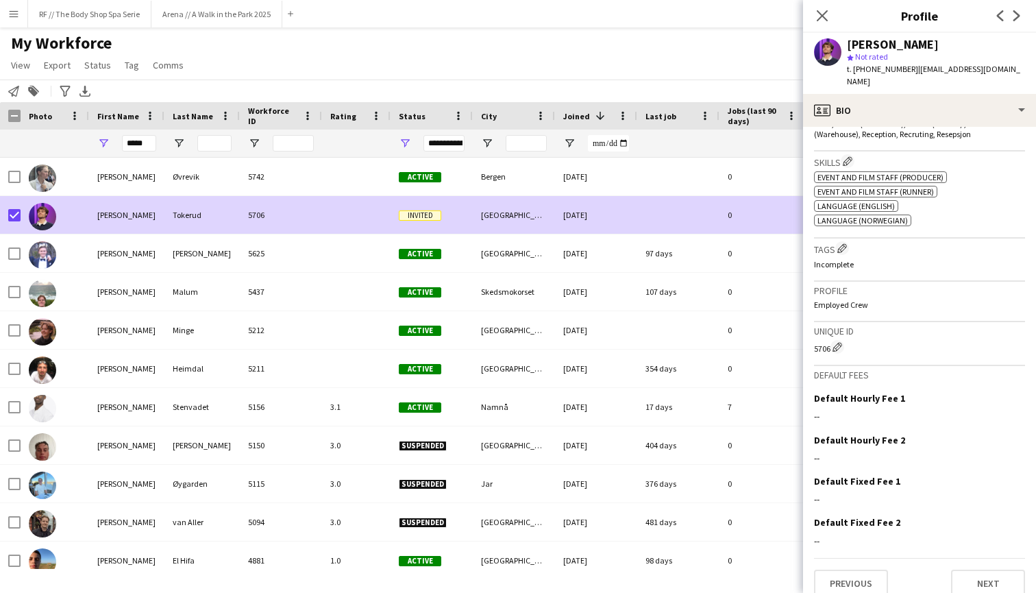
scroll to position [445, 0]
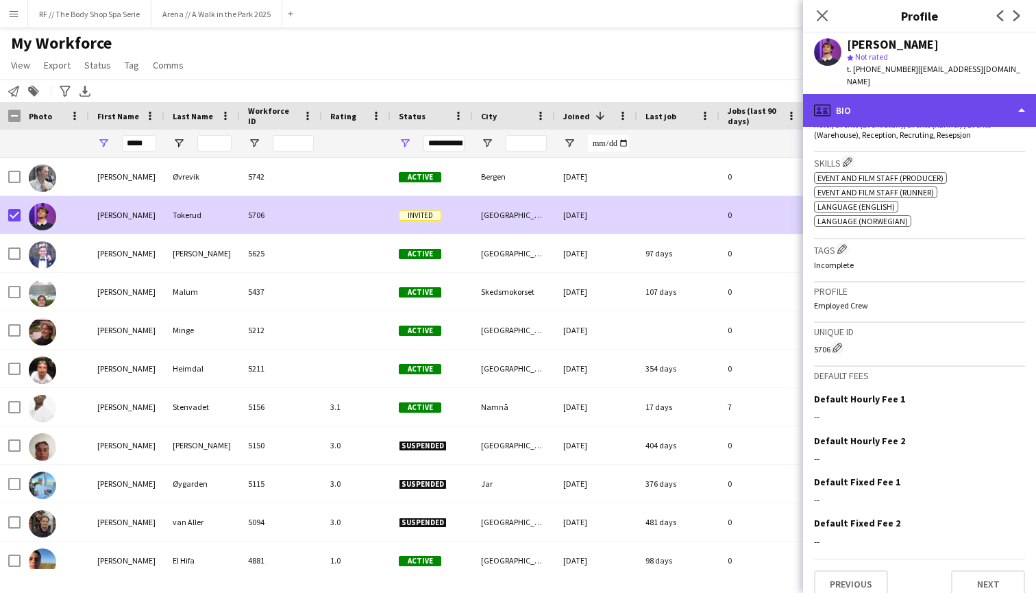
click at [821, 101] on div "profile Bio" at bounding box center [919, 110] width 233 height 33
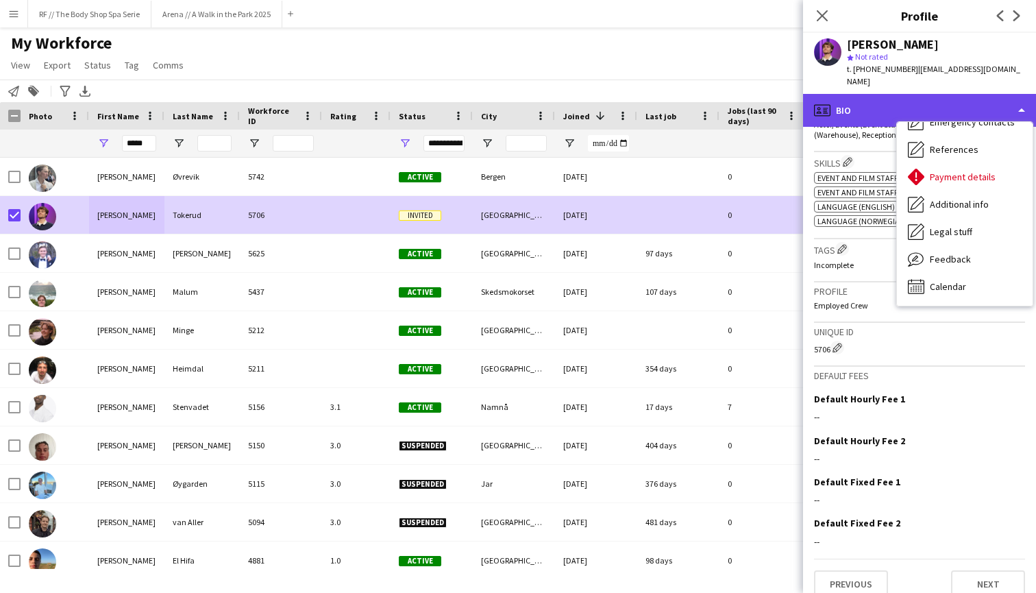
scroll to position [129, 0]
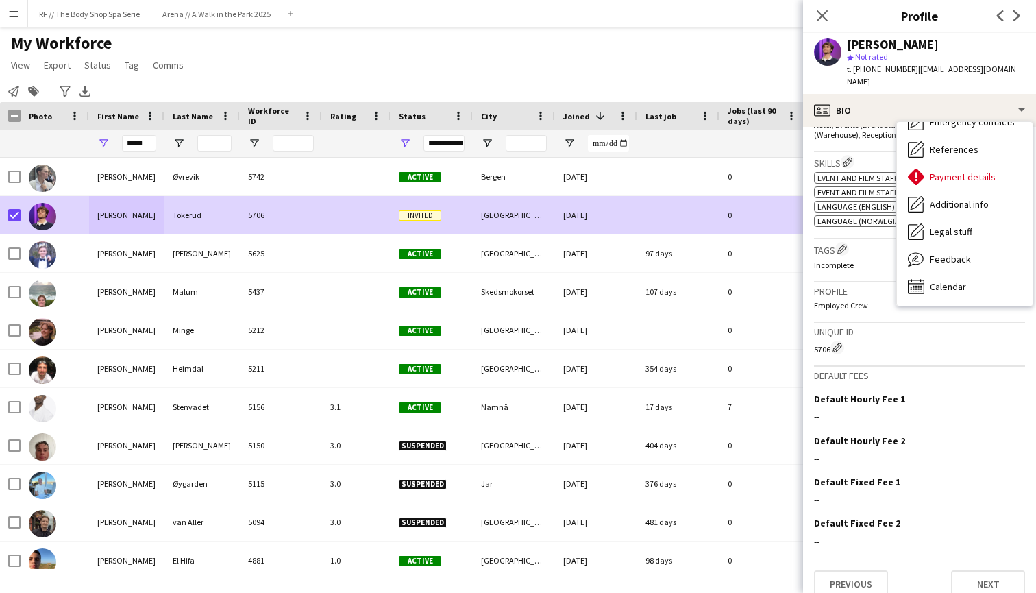
click at [821, 68] on span "| [EMAIL_ADDRESS][DOMAIN_NAME]" at bounding box center [933, 75] width 173 height 23
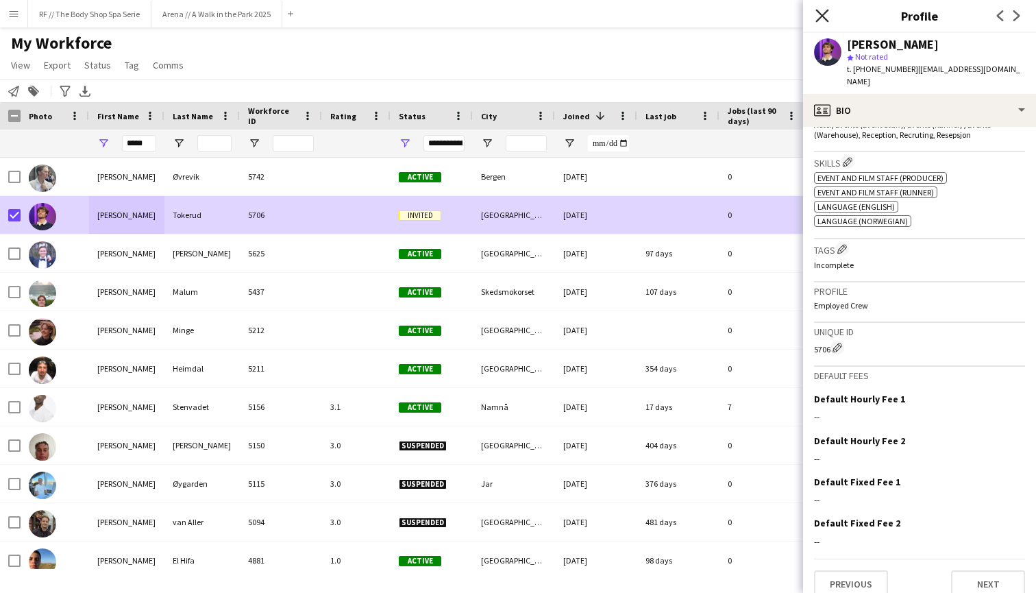
click at [821, 14] on icon "Close pop-in" at bounding box center [821, 15] width 13 height 13
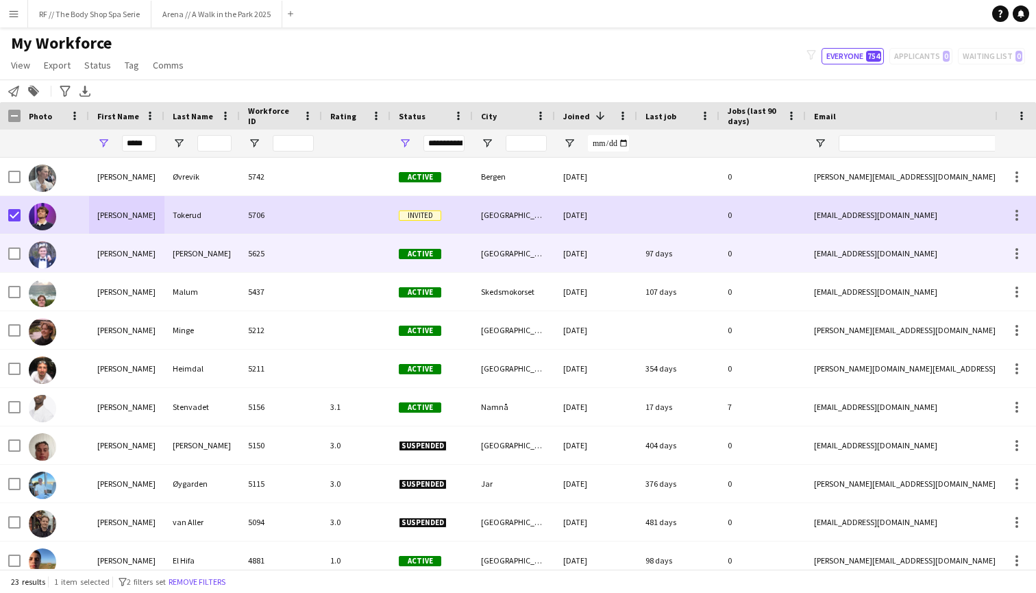
scroll to position [26, 0]
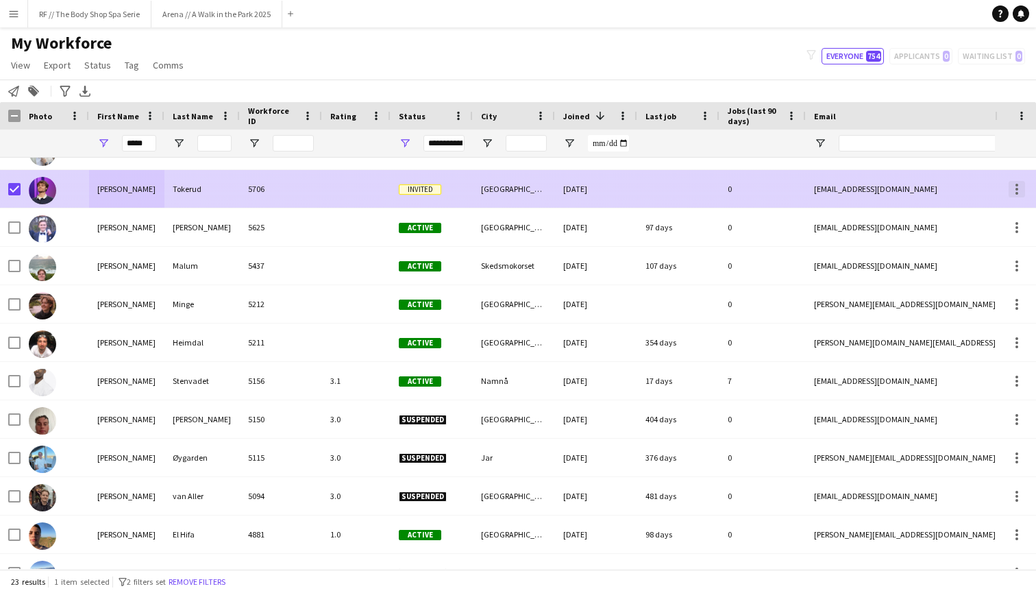
click at [821, 184] on div at bounding box center [1016, 189] width 16 height 16
click at [821, 184] on div at bounding box center [518, 296] width 1036 height 593
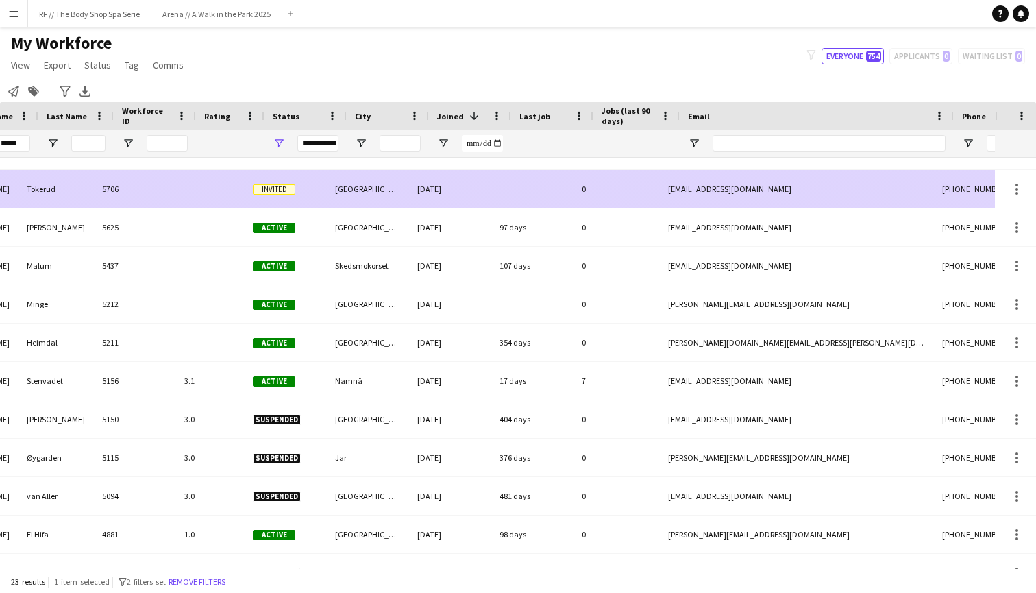
scroll to position [0, 0]
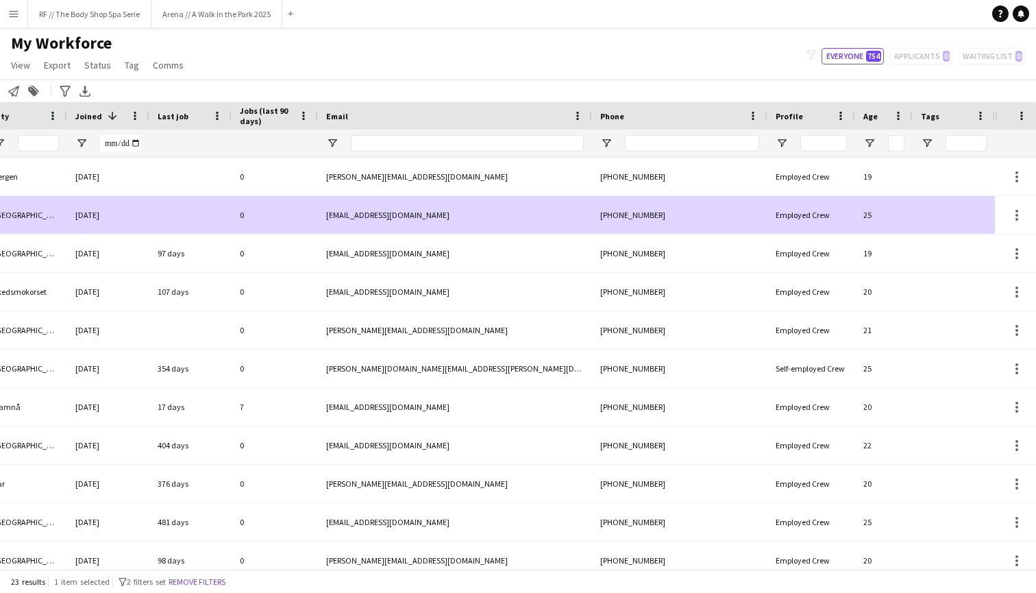
click at [821, 214] on div at bounding box center [954, 215] width 82 height 38
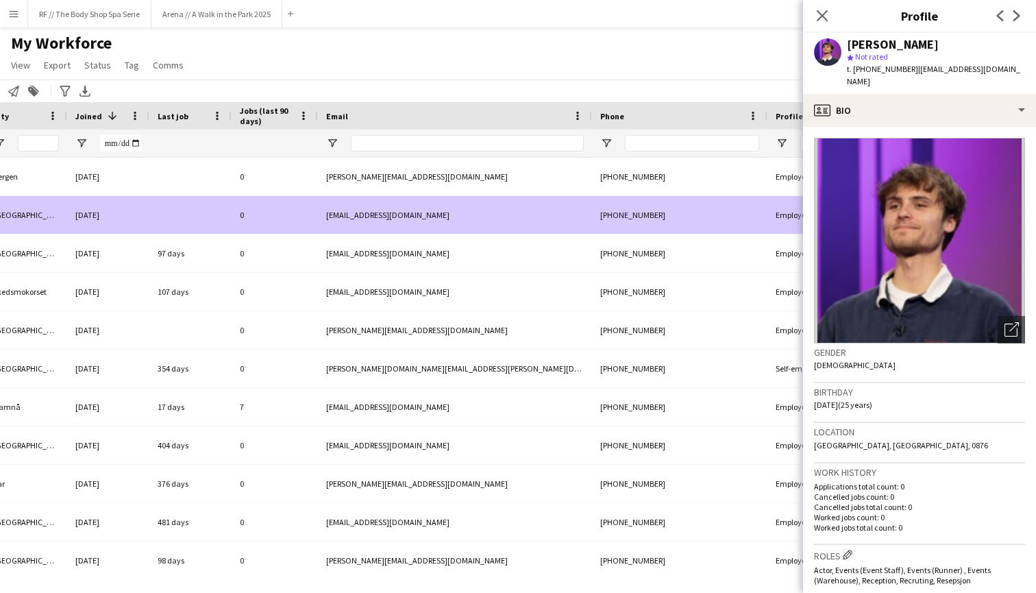
click at [736, 210] on div "[PHONE_NUMBER]" at bounding box center [679, 215] width 175 height 38
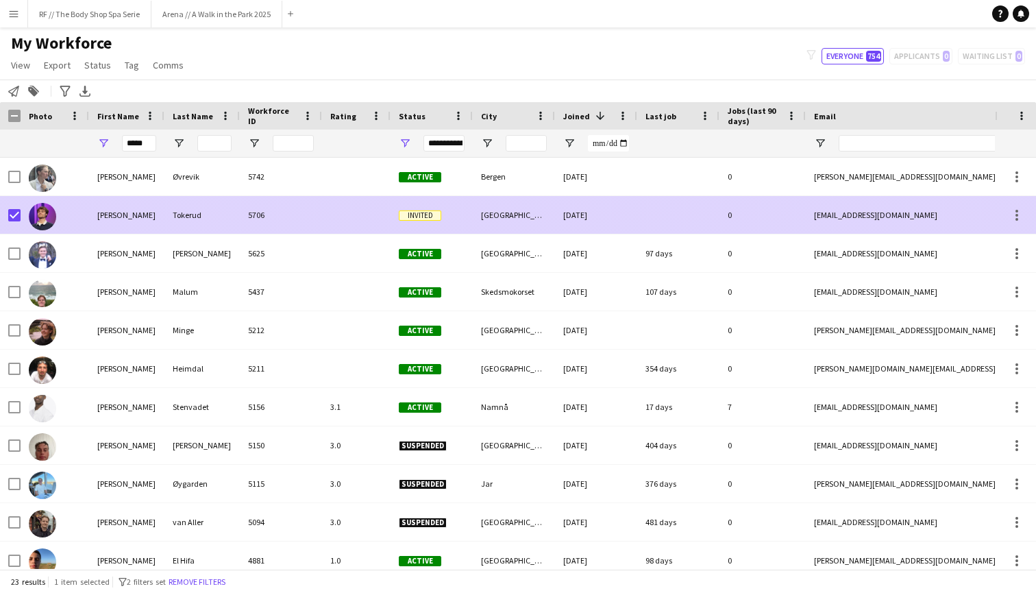
click at [419, 214] on span "Invited" at bounding box center [420, 215] width 42 height 10
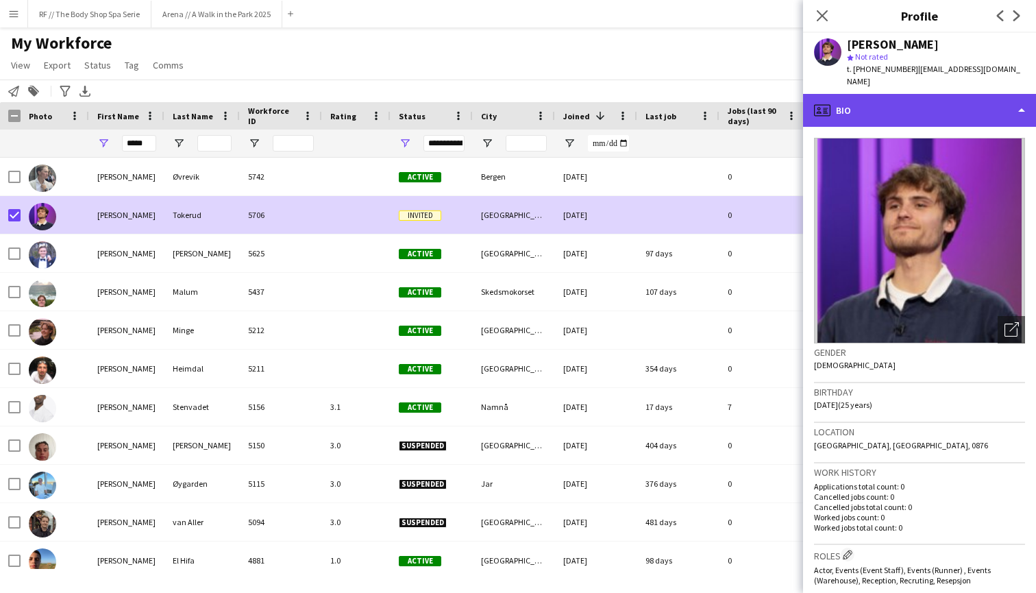
click at [821, 95] on div "profile Bio" at bounding box center [919, 110] width 233 height 33
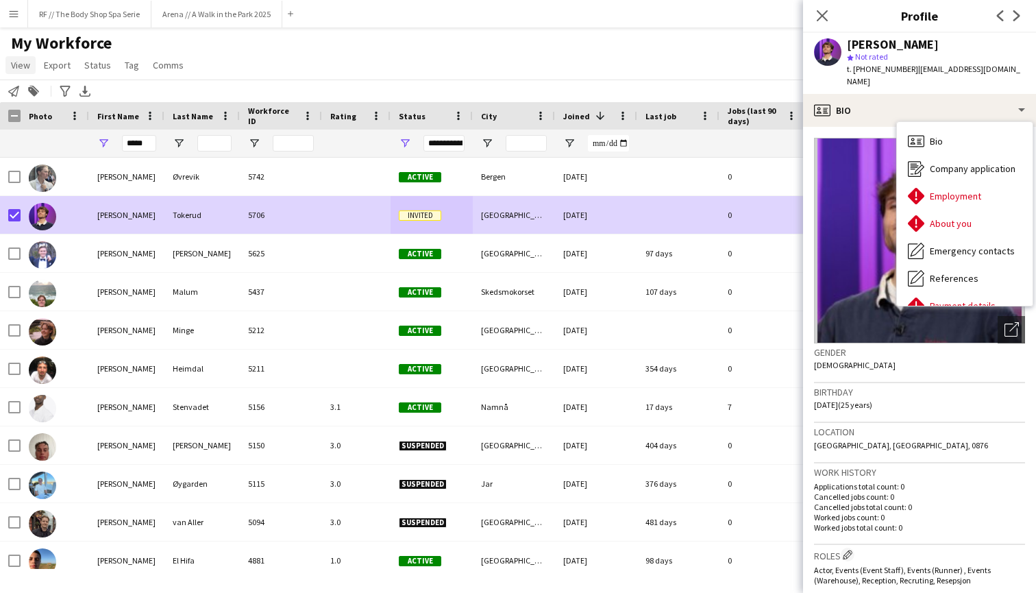
click at [22, 66] on span "View" at bounding box center [20, 65] width 19 height 12
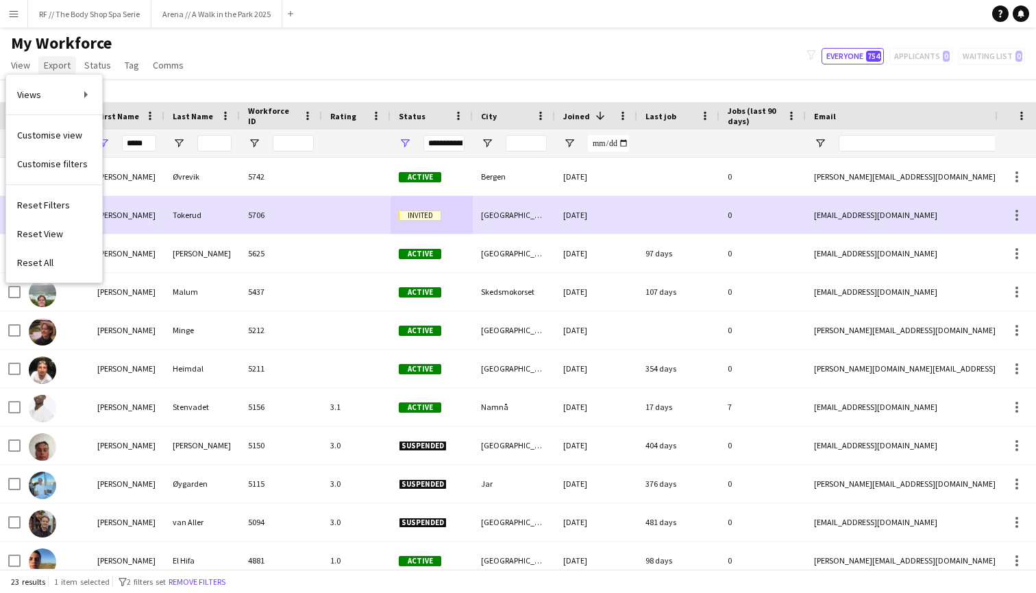
click at [51, 66] on span "Export" at bounding box center [57, 65] width 27 height 12
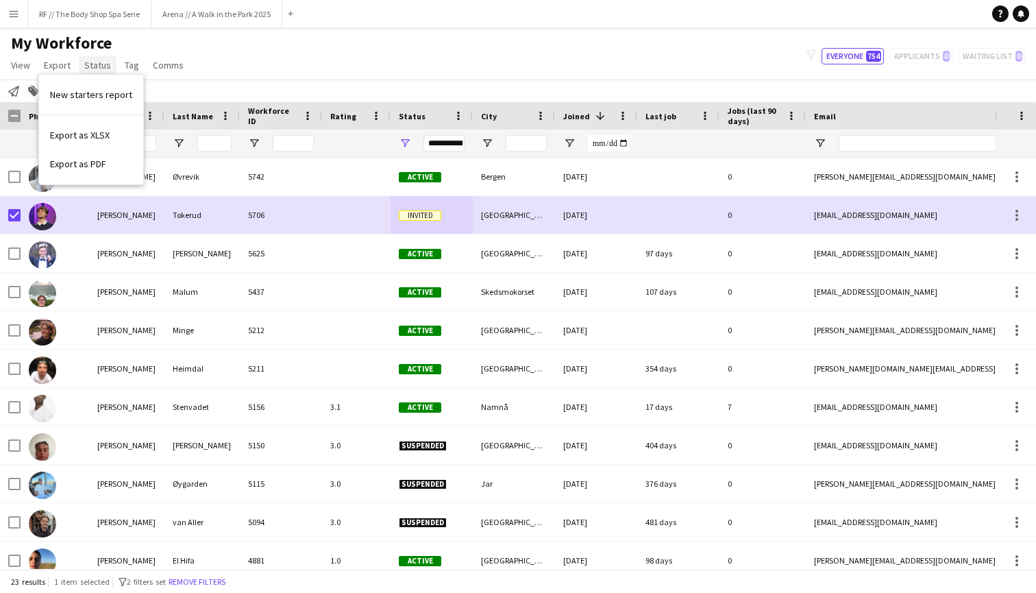
click at [88, 66] on span "Status" at bounding box center [97, 65] width 27 height 12
click at [136, 66] on span "Tag" at bounding box center [132, 65] width 14 height 12
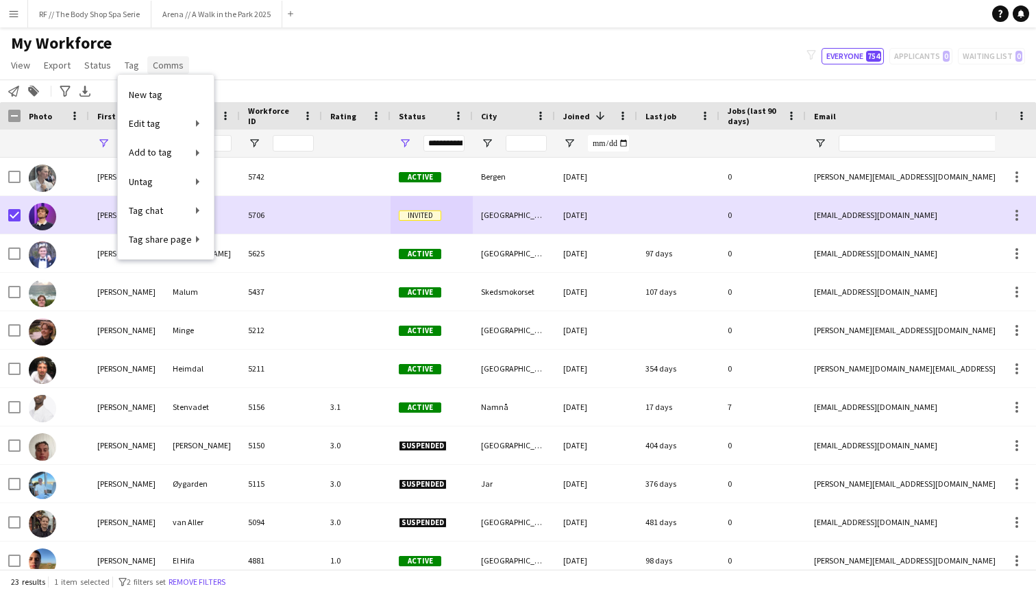
click at [176, 64] on span "Comms" at bounding box center [168, 65] width 31 height 12
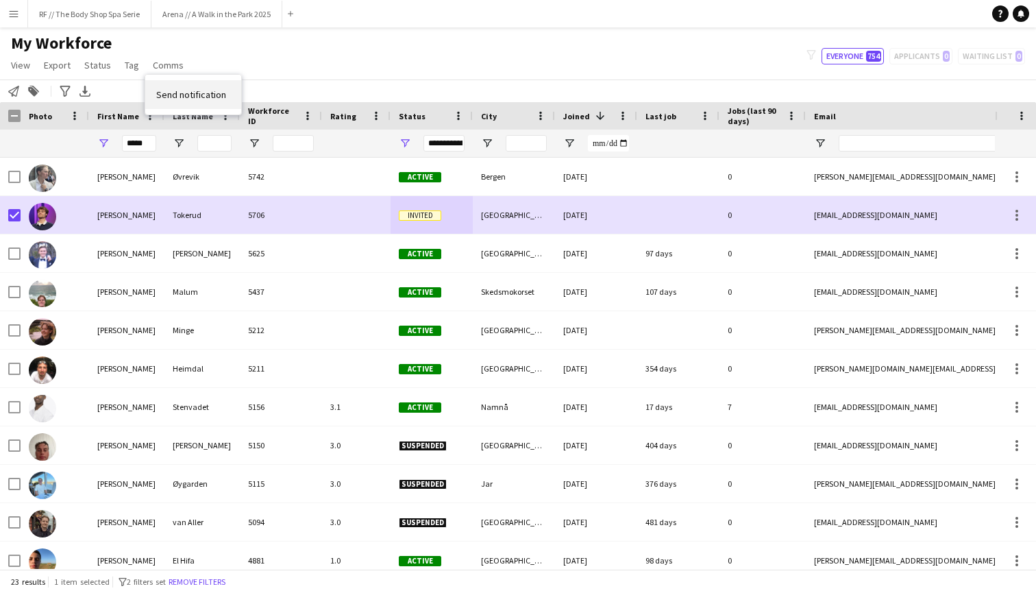
click at [175, 92] on span "Send notification" at bounding box center [191, 94] width 70 height 12
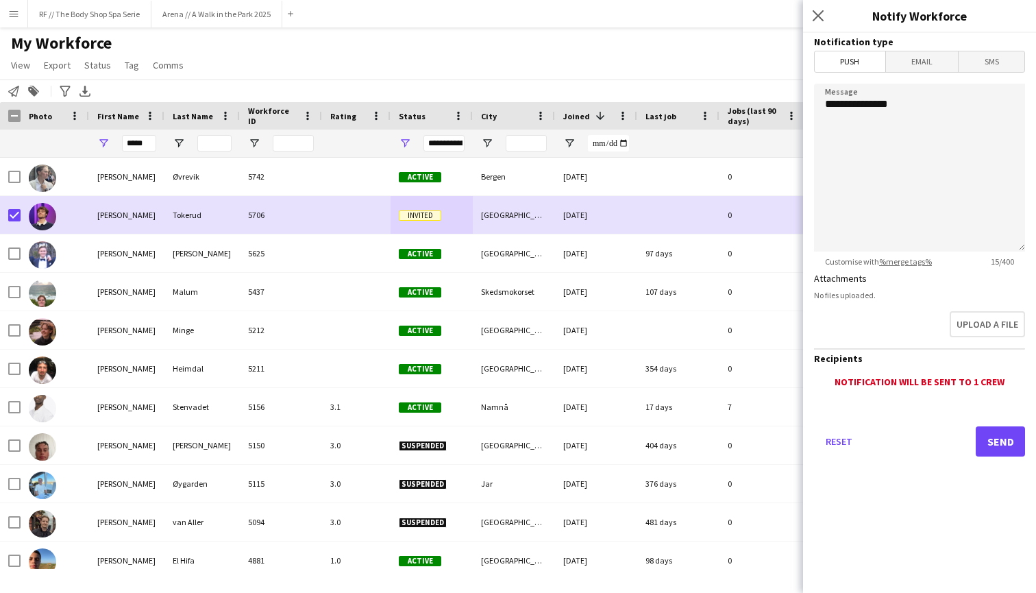
click at [821, 62] on span "Email" at bounding box center [922, 61] width 73 height 21
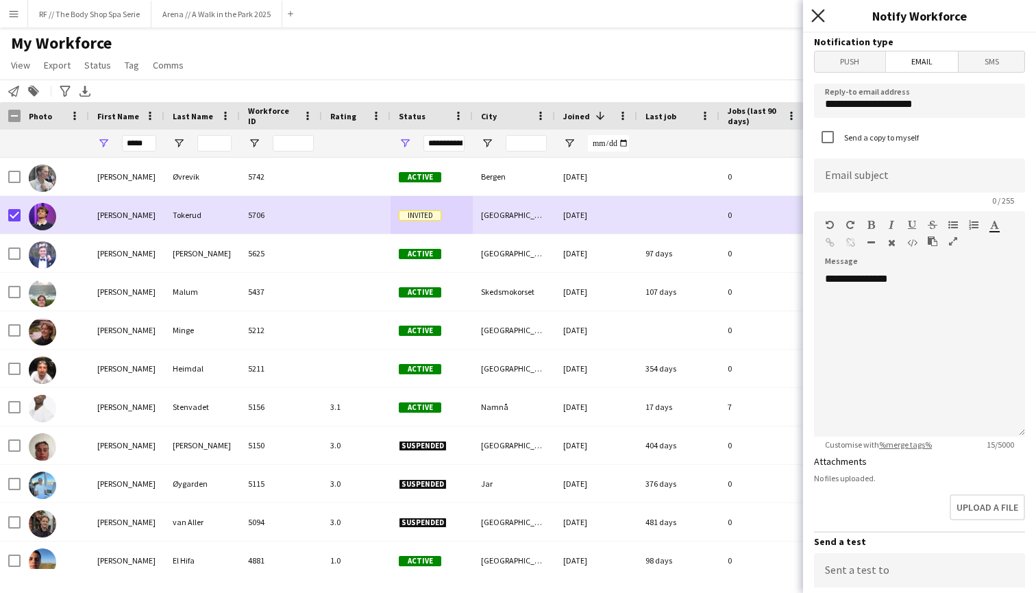
click at [817, 18] on icon "Close pop-in" at bounding box center [817, 15] width 13 height 13
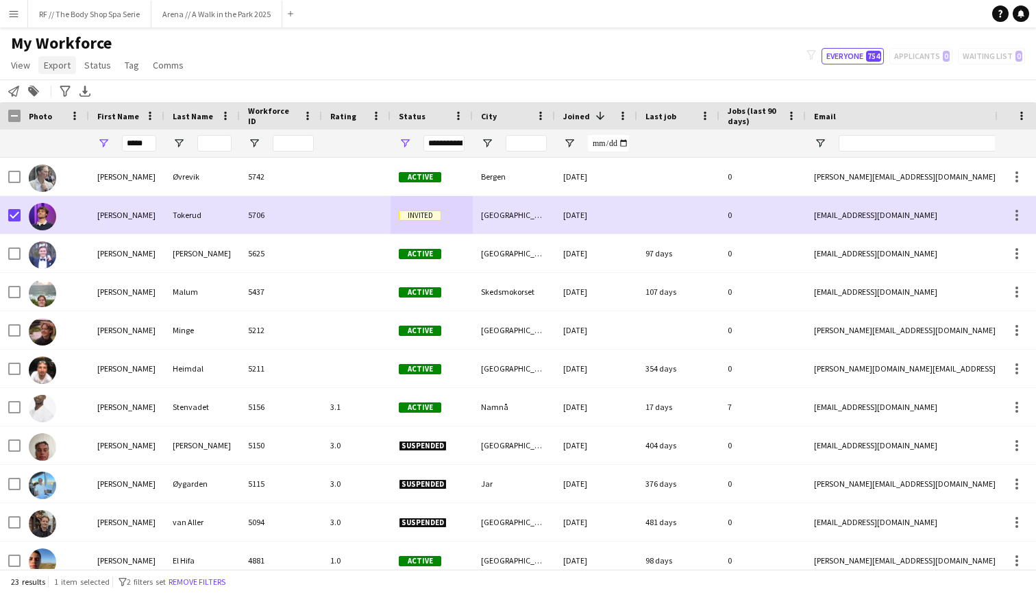
click at [60, 69] on span "Export" at bounding box center [57, 65] width 27 height 12
click at [103, 64] on span "Status" at bounding box center [97, 65] width 27 height 12
click at [106, 86] on link "Edit" at bounding box center [127, 94] width 96 height 29
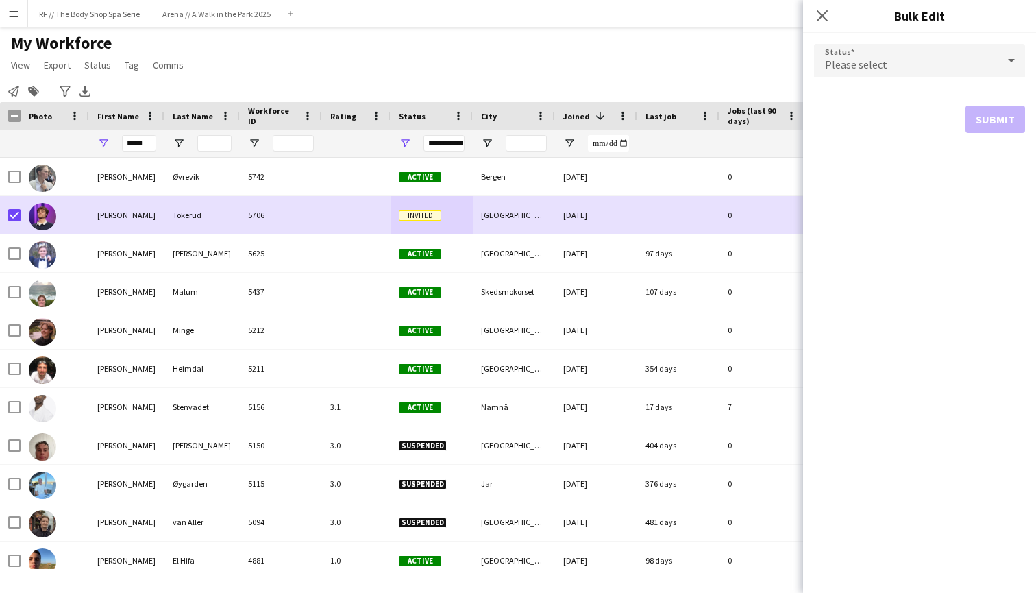
click at [821, 69] on div "Please select" at bounding box center [906, 60] width 184 height 33
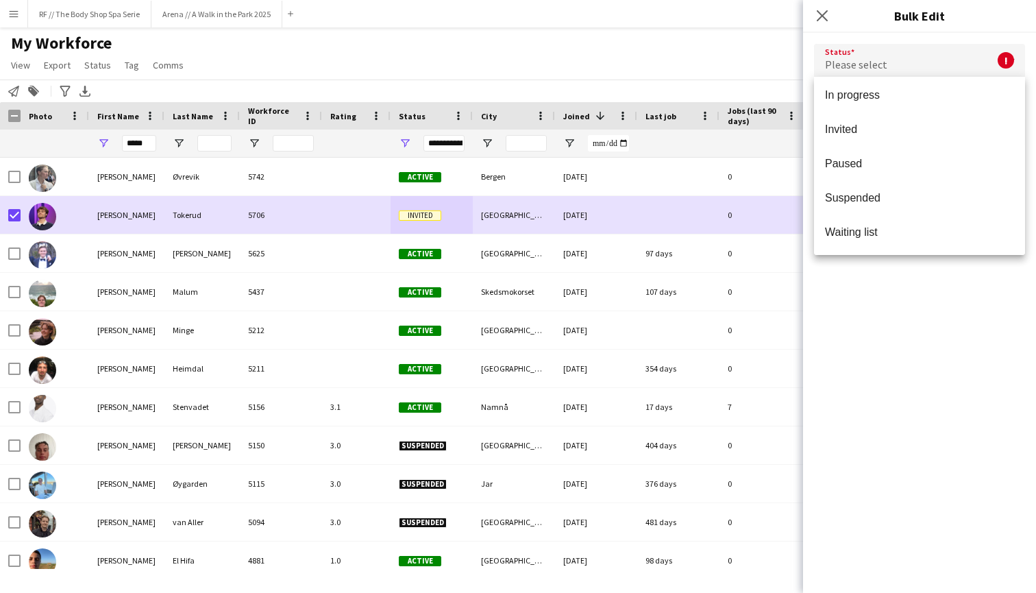
click at [821, 22] on div at bounding box center [518, 296] width 1036 height 593
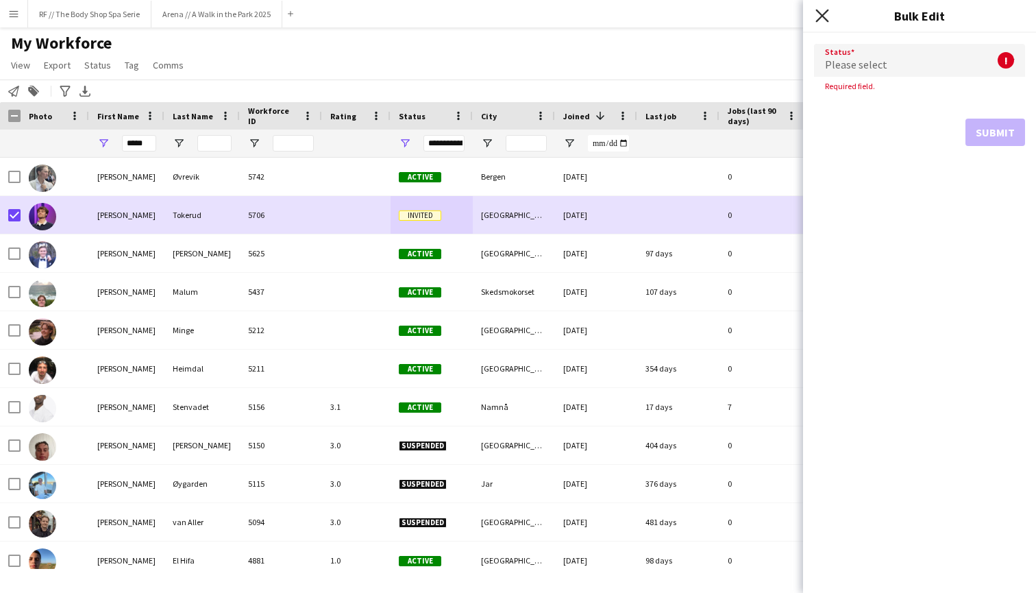
click at [821, 16] on icon "Close pop-in" at bounding box center [821, 15] width 13 height 13
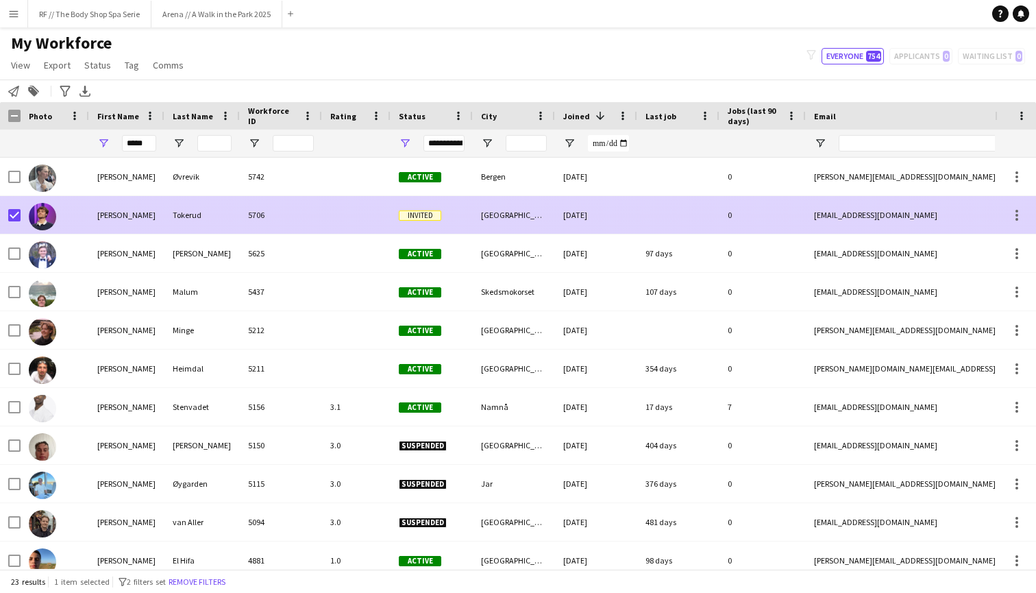
click at [633, 220] on div "[DATE]" at bounding box center [596, 215] width 82 height 38
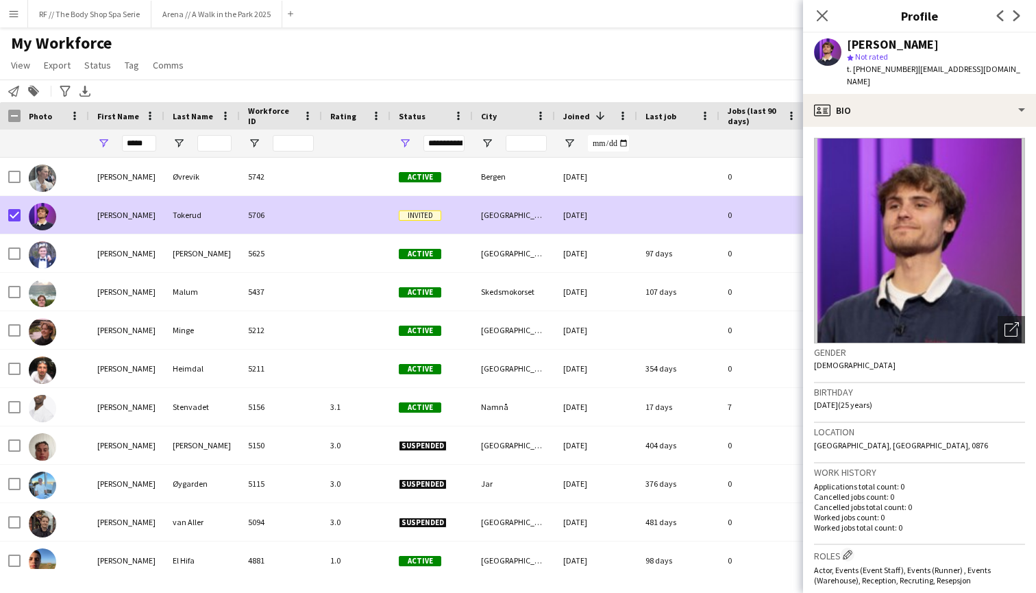
click at [22, 10] on button "Menu" at bounding box center [13, 13] width 27 height 27
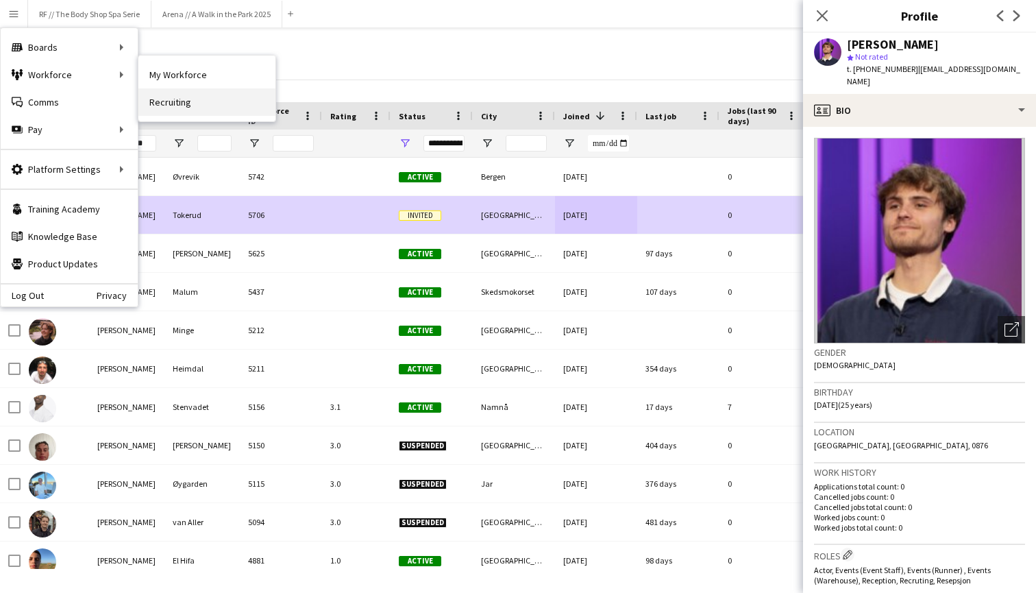
click at [171, 101] on link "Recruiting" at bounding box center [206, 101] width 137 height 27
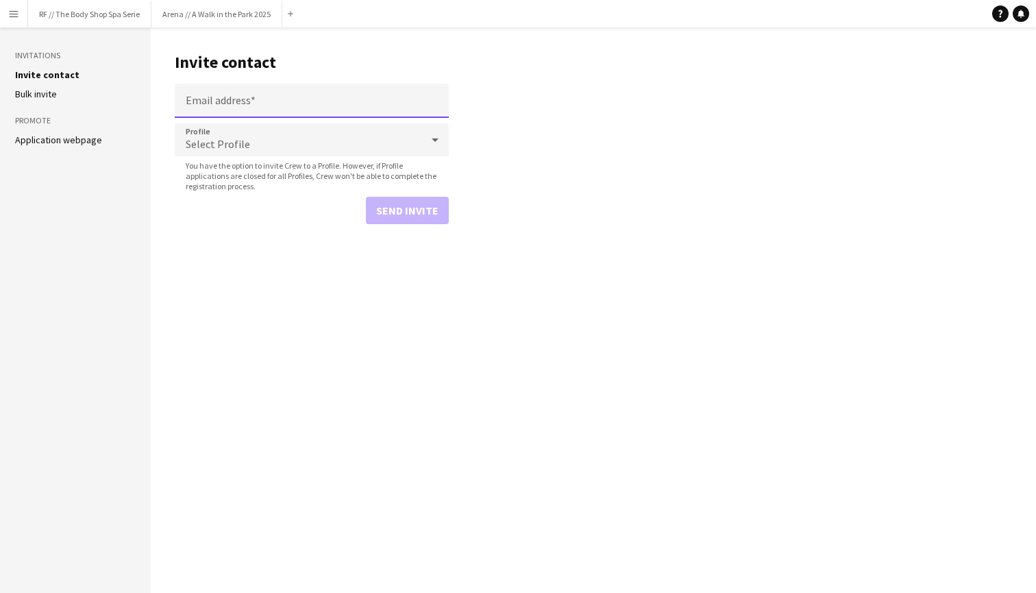
click at [272, 103] on input "Email address" at bounding box center [312, 101] width 274 height 34
paste input "**********"
type input "**********"
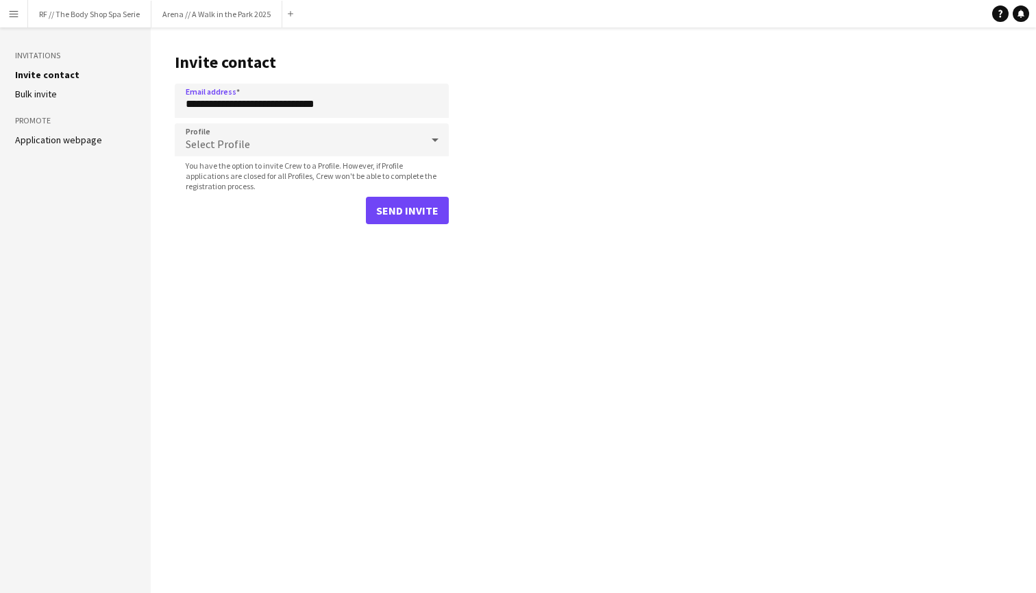
click at [314, 137] on div "Select Profile" at bounding box center [298, 139] width 247 height 33
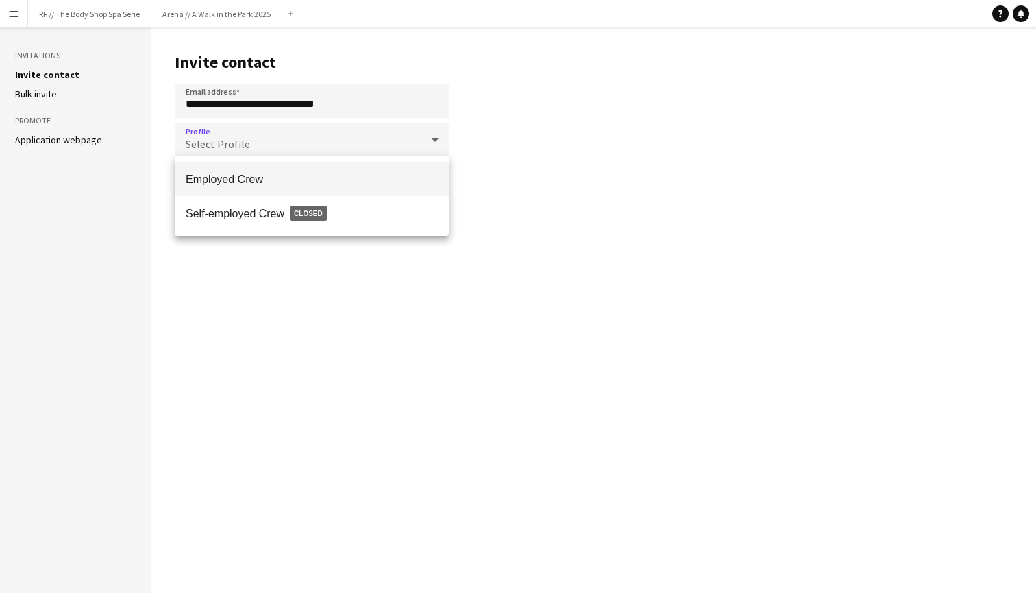
click at [284, 186] on mat-option "Employed Crew" at bounding box center [312, 179] width 274 height 34
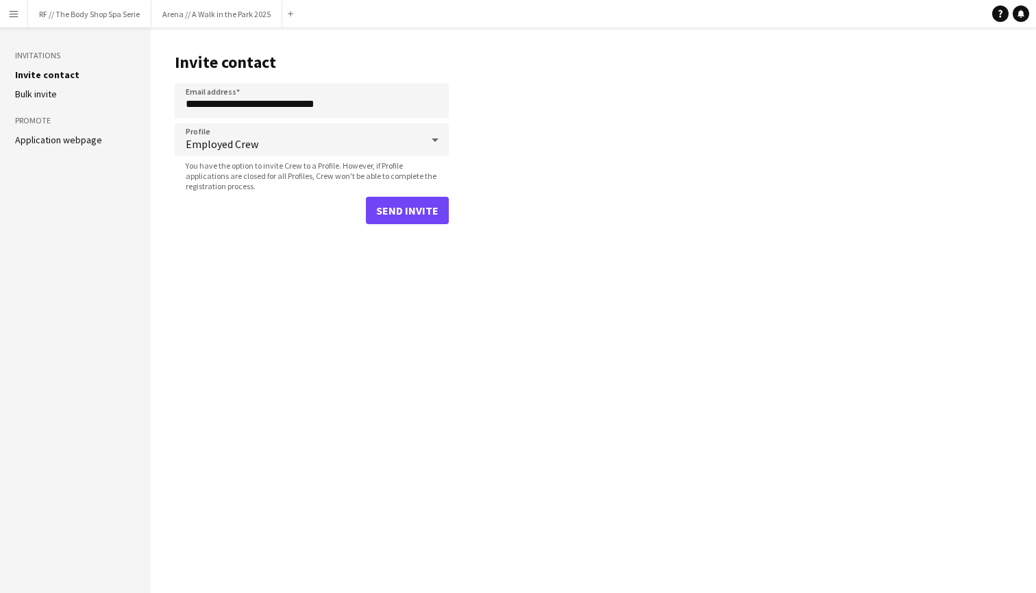
click at [384, 214] on button "Send invite" at bounding box center [407, 210] width 83 height 27
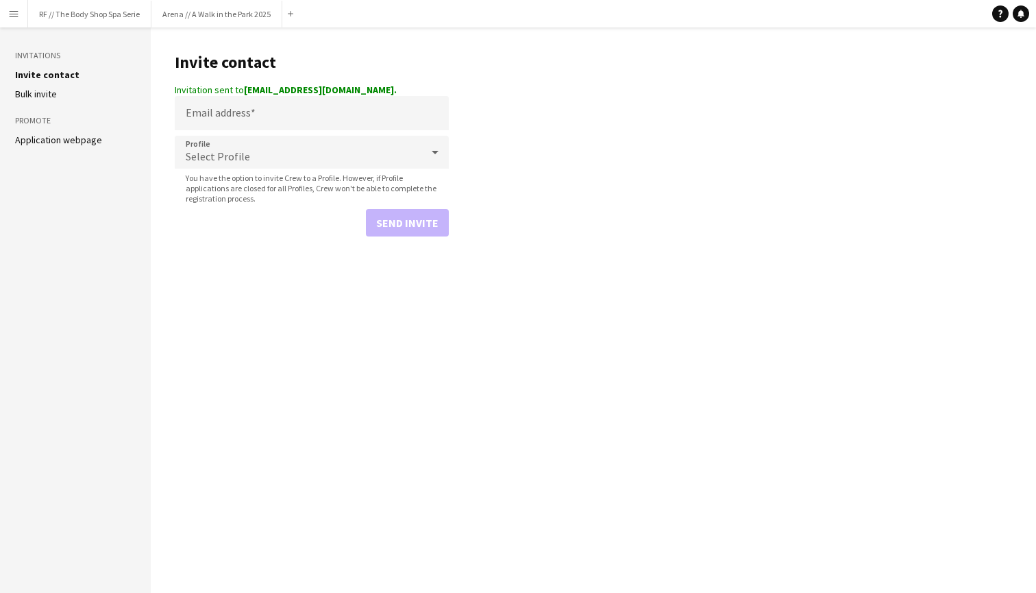
click at [25, 14] on button "Menu" at bounding box center [13, 13] width 27 height 27
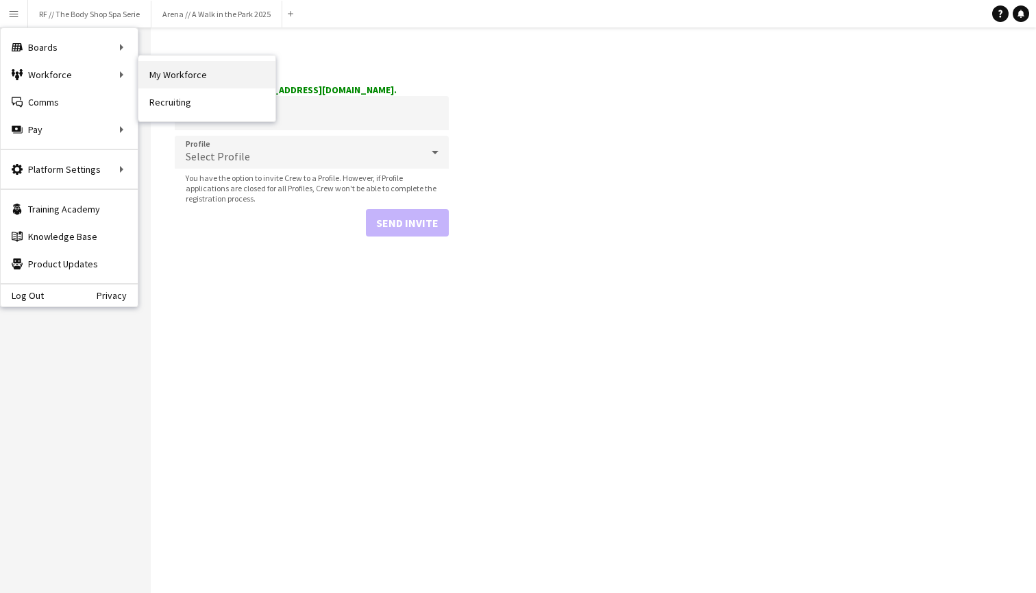
click at [175, 77] on link "My Workforce" at bounding box center [206, 74] width 137 height 27
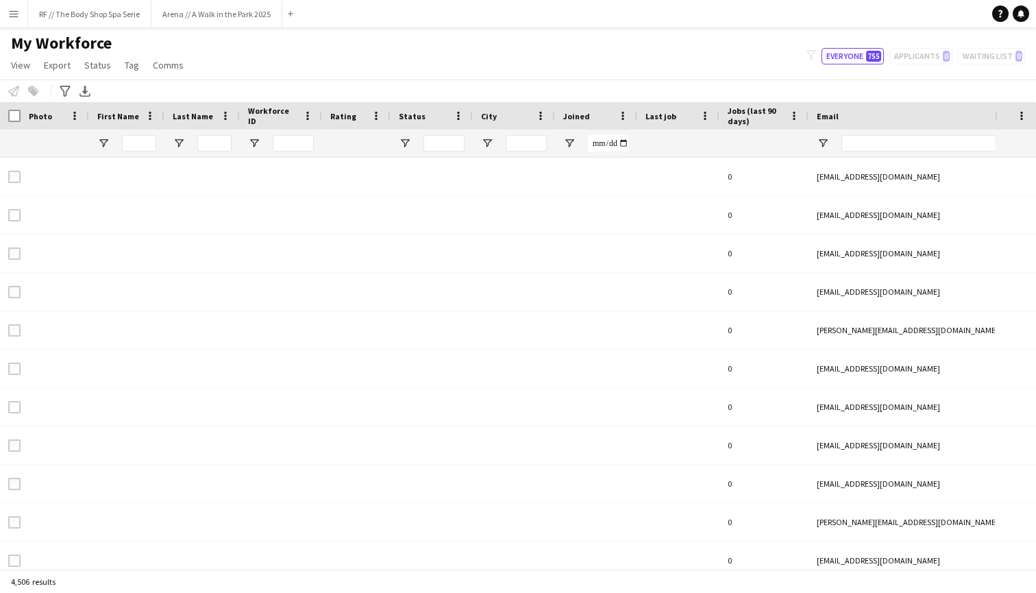
type input "*****"
type input "**********"
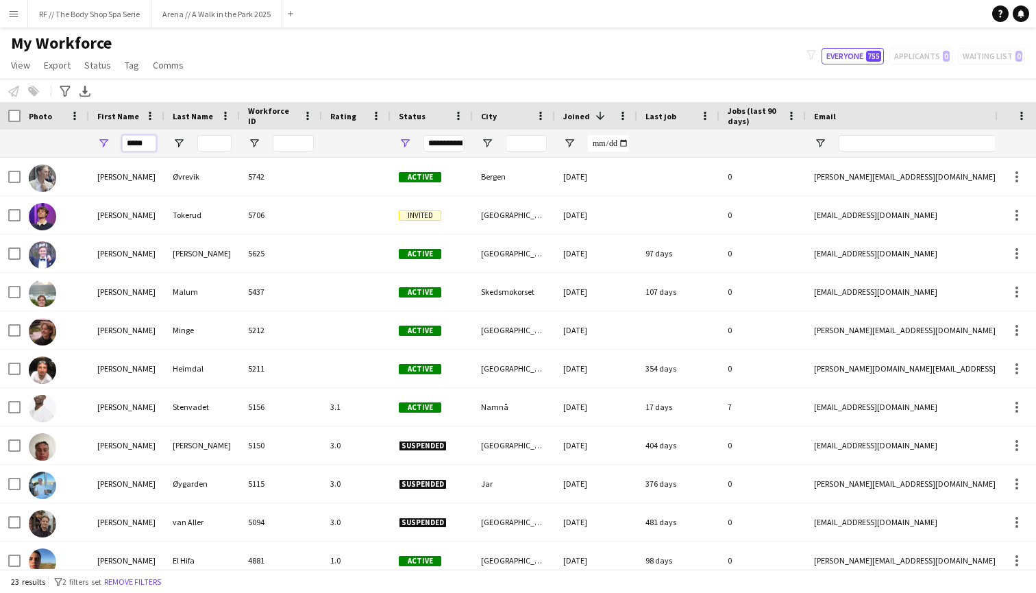
click at [147, 137] on input "*****" at bounding box center [139, 143] width 34 height 16
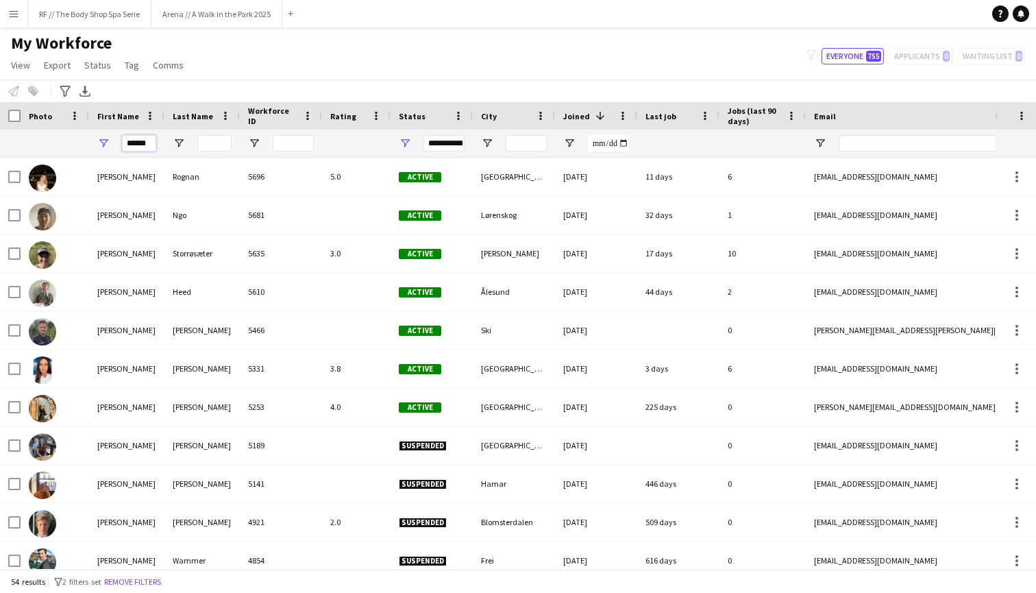
type input "******"
click at [293, 52] on div "My Workforce View Views Default view New view Update view Delete view Edit name…" at bounding box center [518, 56] width 1036 height 47
